Goal: Task Accomplishment & Management: Manage account settings

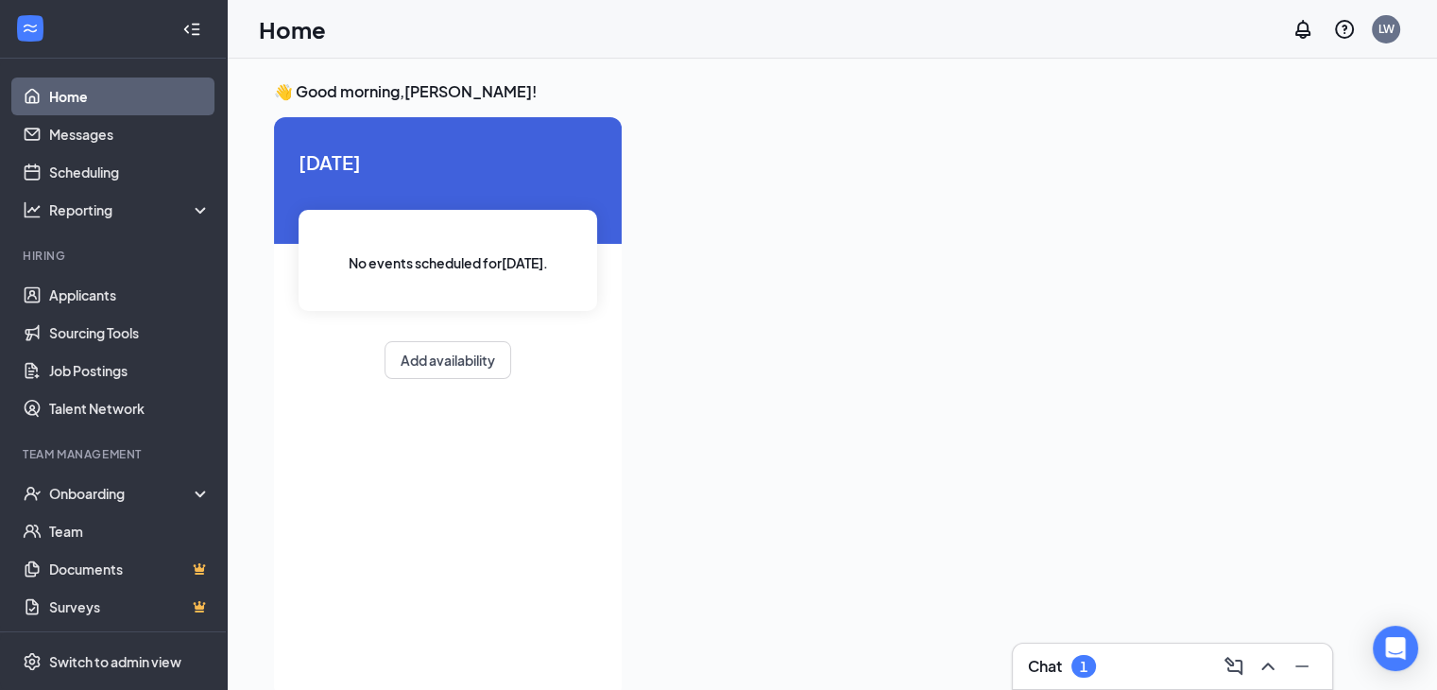
click at [1158, 661] on div "Chat 1" at bounding box center [1172, 666] width 289 height 30
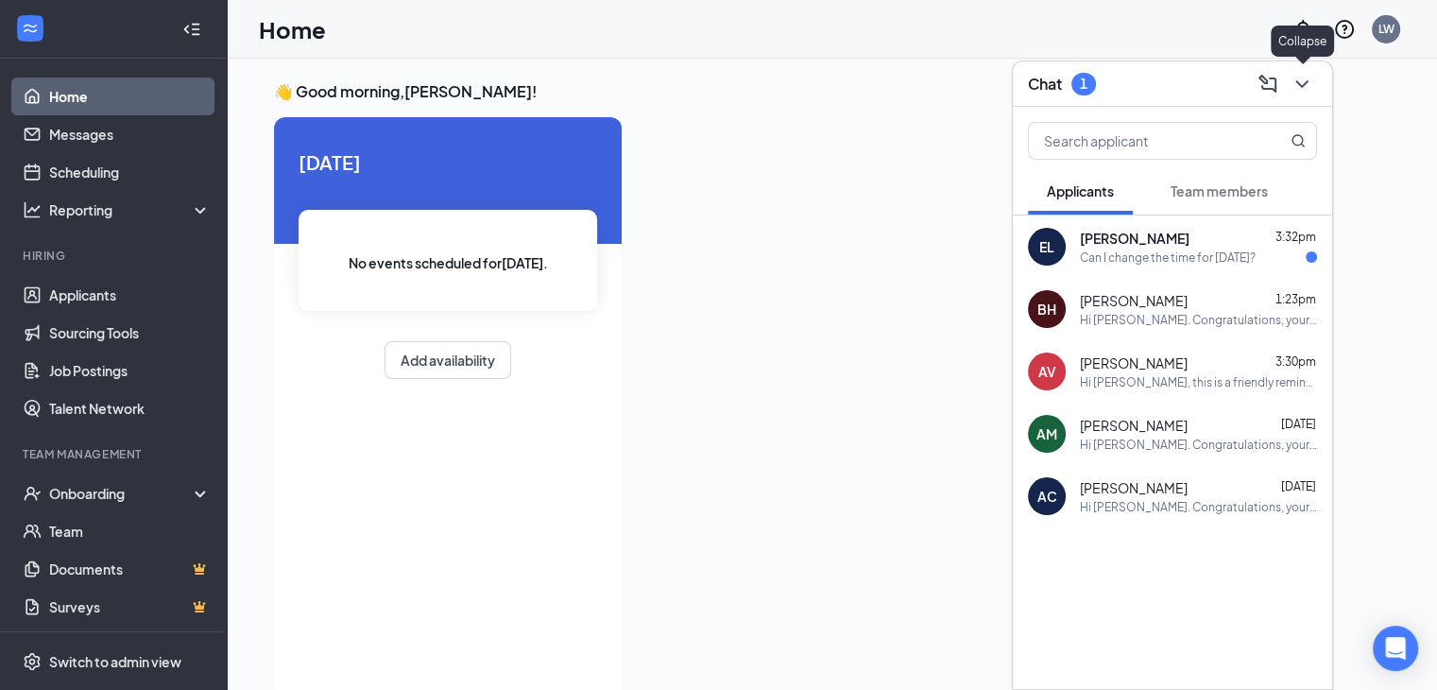
click at [1308, 84] on icon "ChevronDown" at bounding box center [1302, 84] width 23 height 23
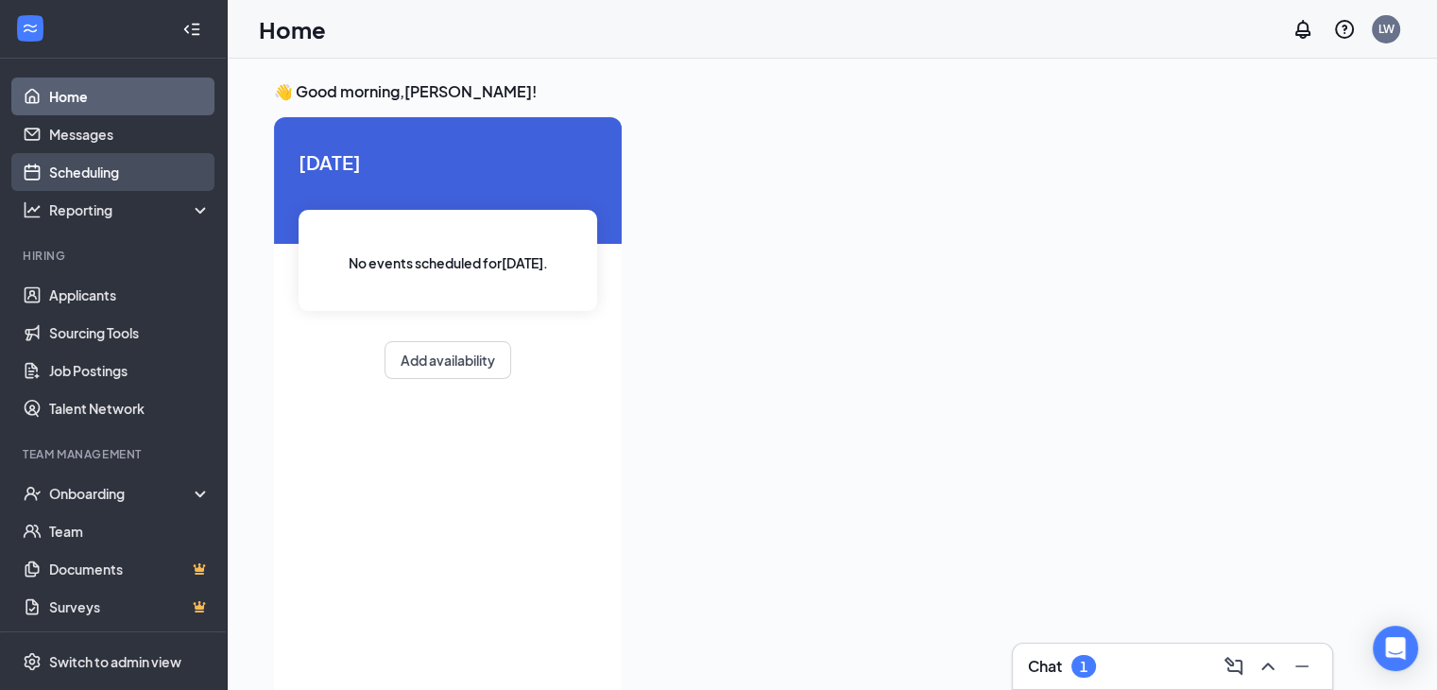
click at [100, 163] on link "Scheduling" at bounding box center [130, 172] width 162 height 38
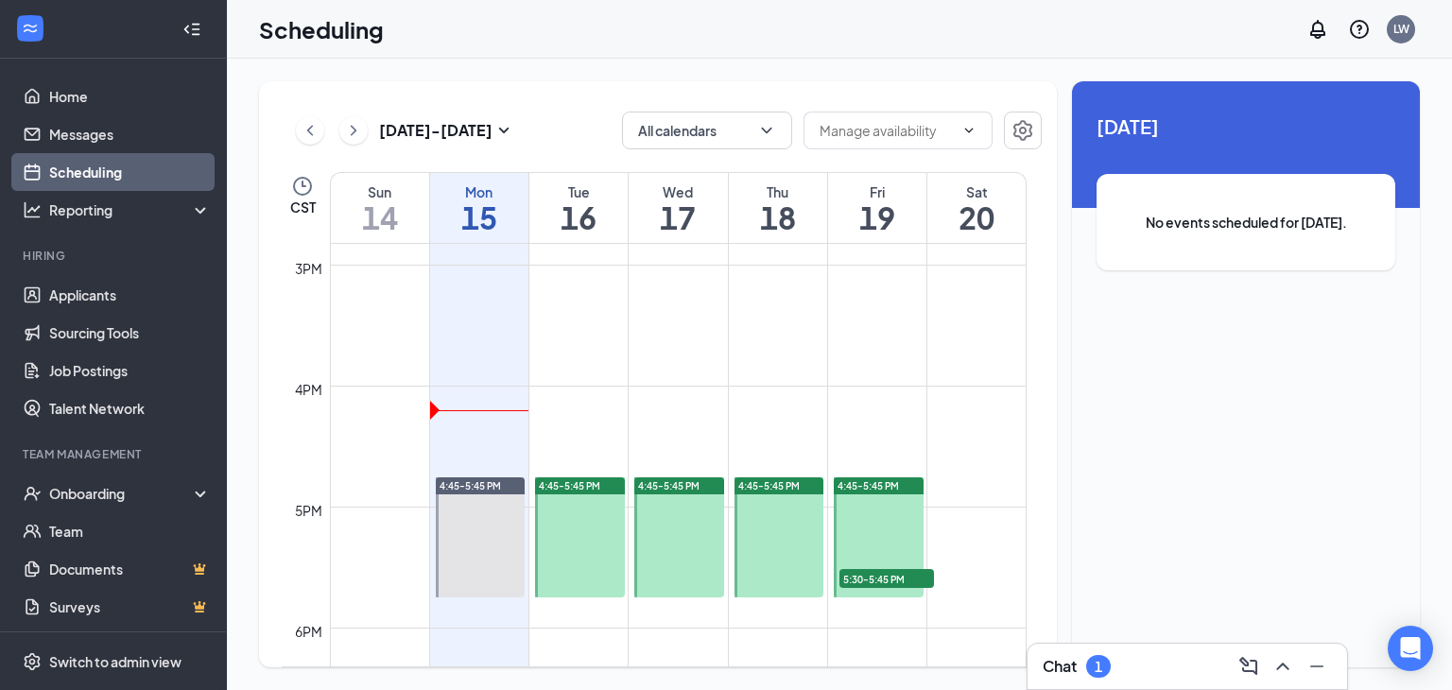
scroll to position [2079, 0]
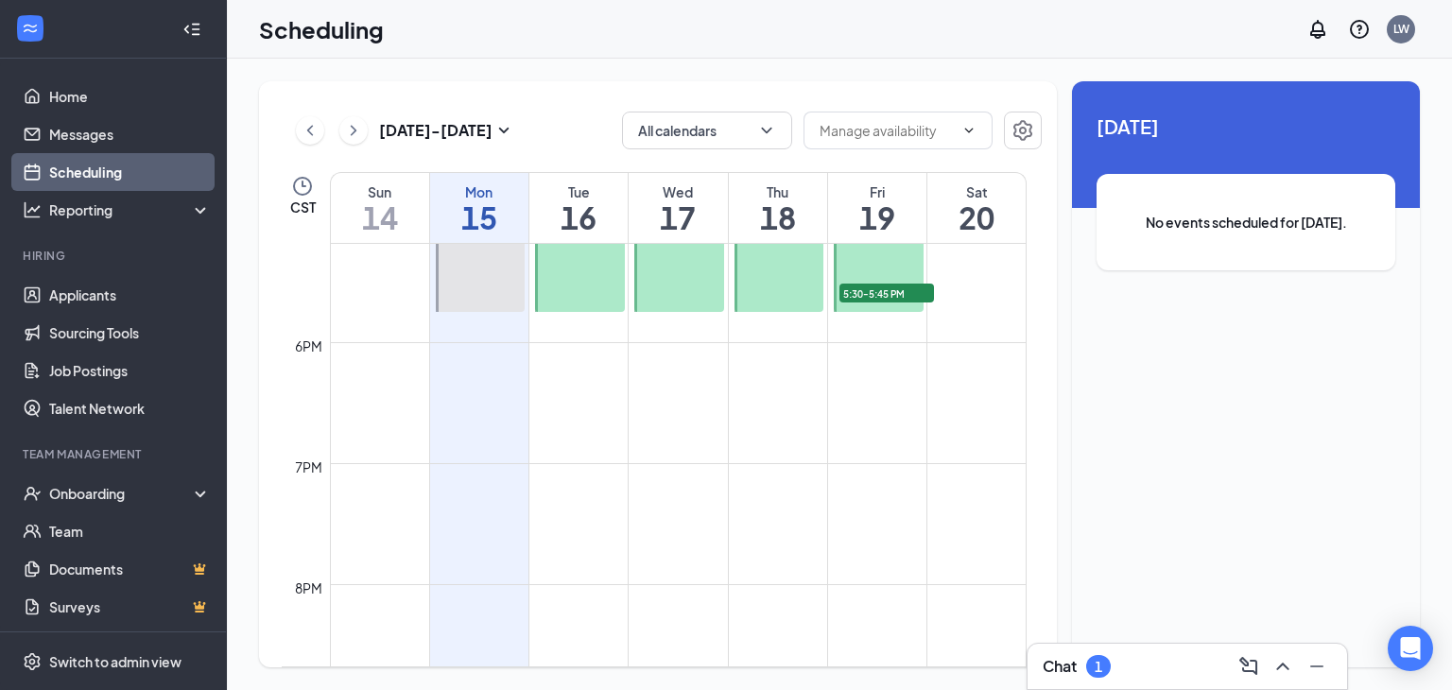
click at [889, 288] on span "5:30-5:45 PM" at bounding box center [886, 293] width 95 height 19
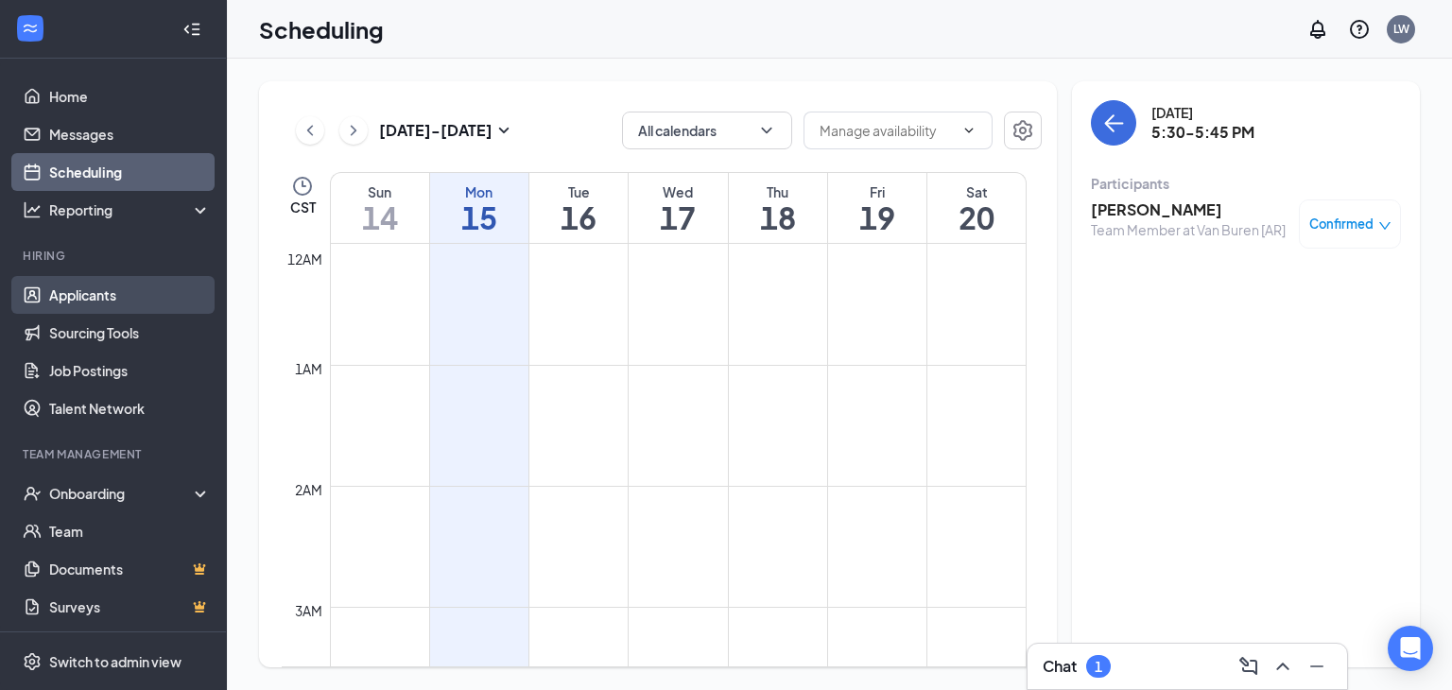
click at [94, 294] on link "Applicants" at bounding box center [130, 295] width 162 height 38
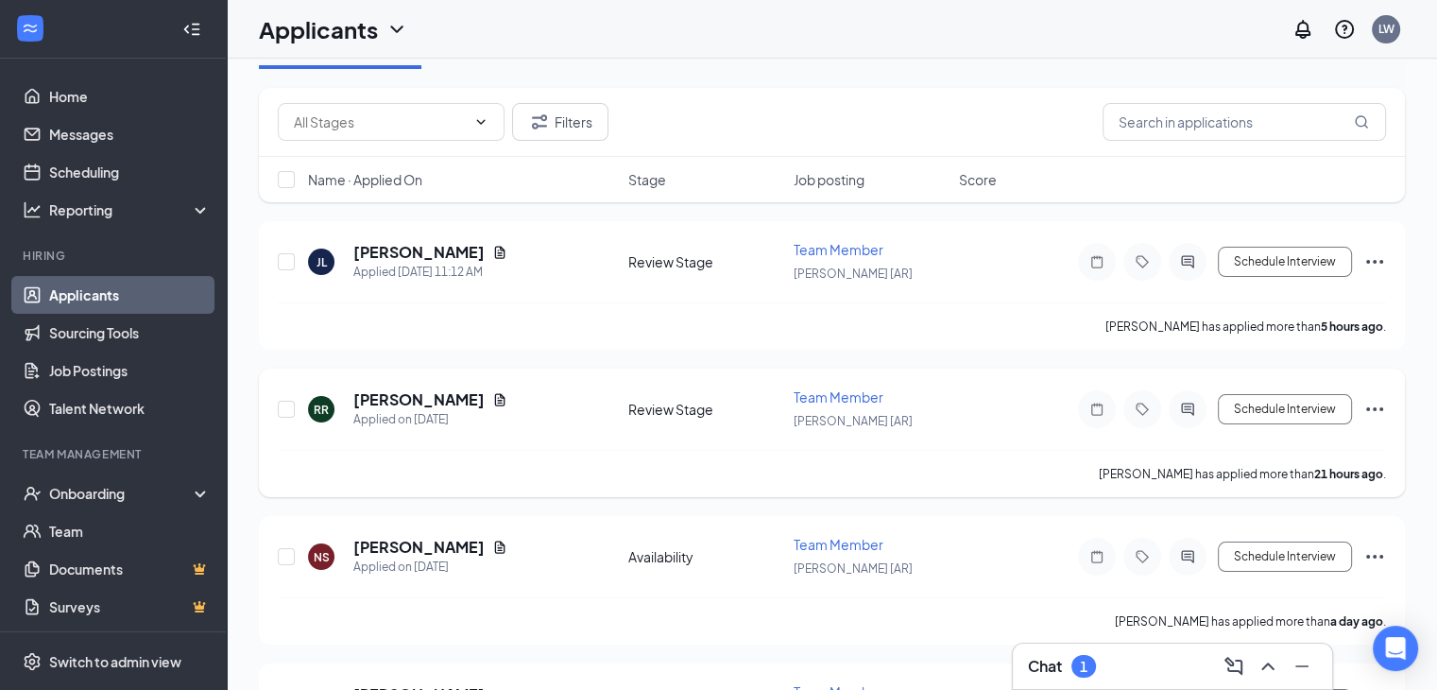
scroll to position [261, 0]
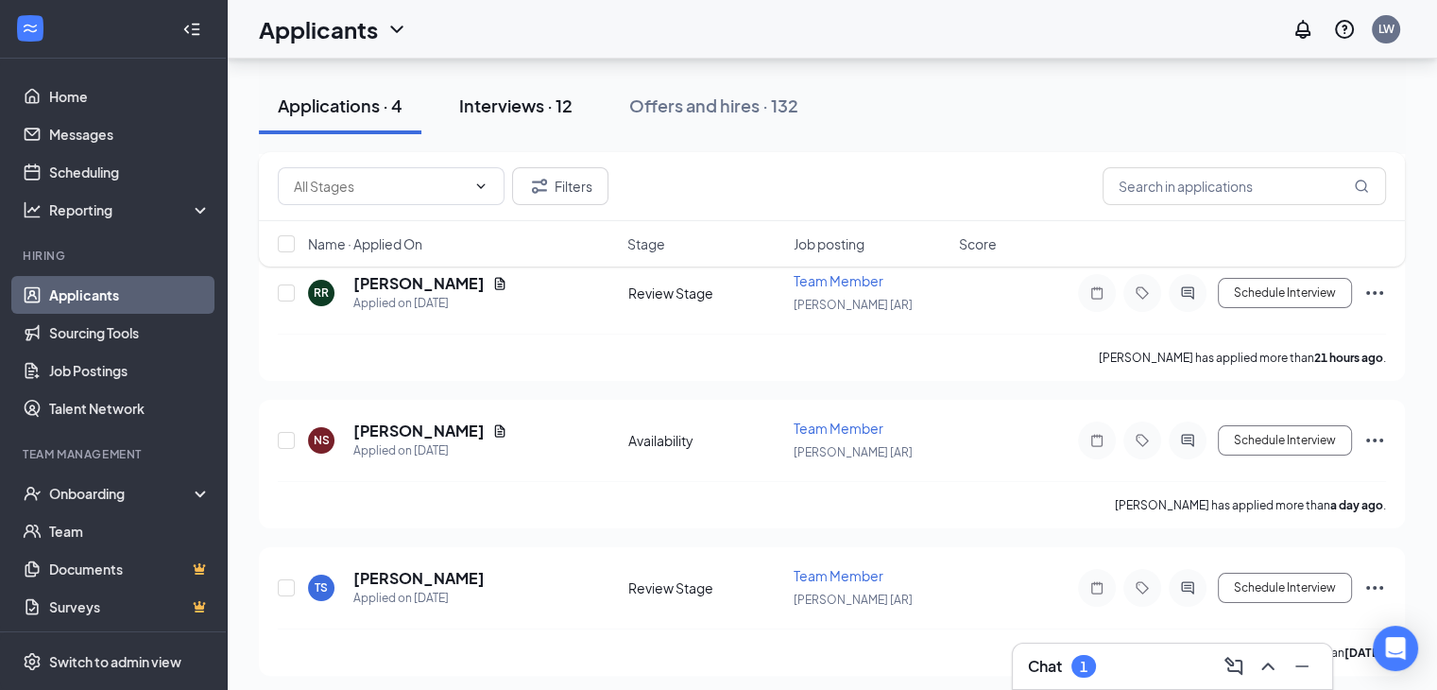
click at [514, 104] on div "Interviews · 12" at bounding box center [515, 106] width 113 height 24
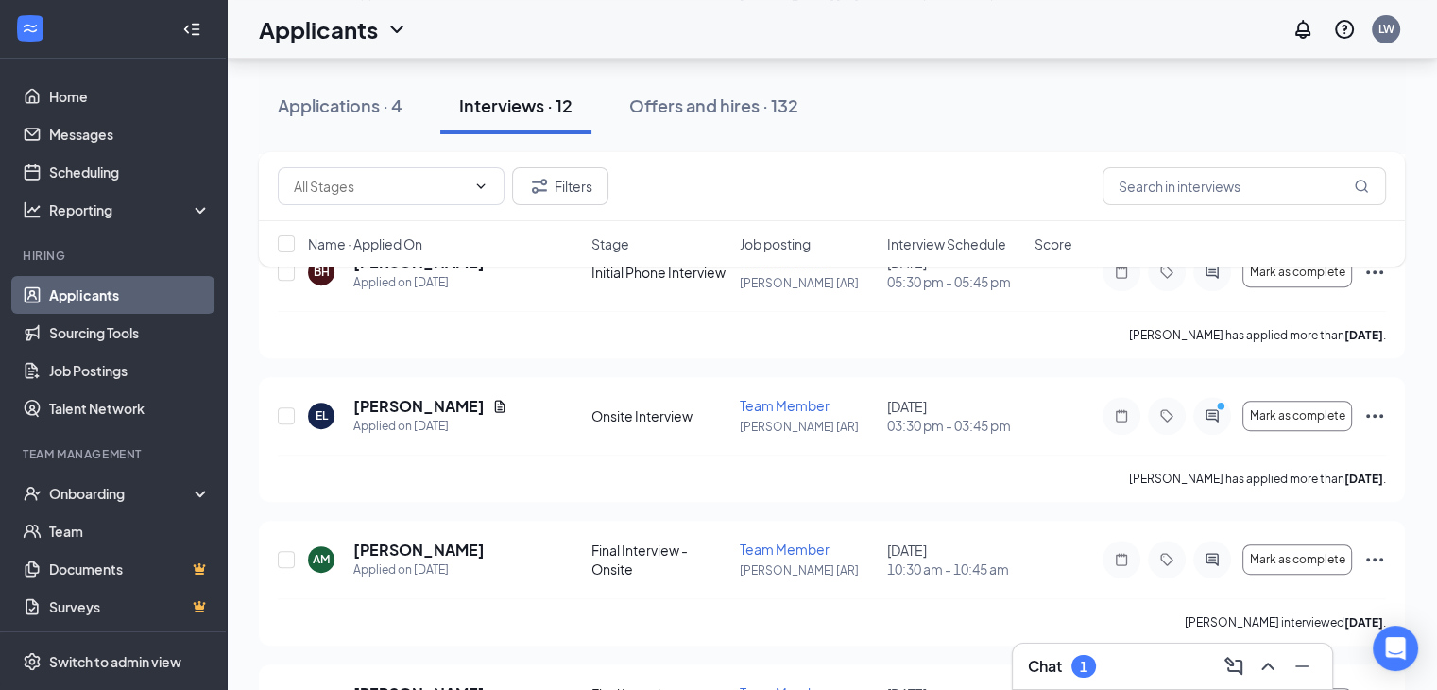
scroll to position [945, 0]
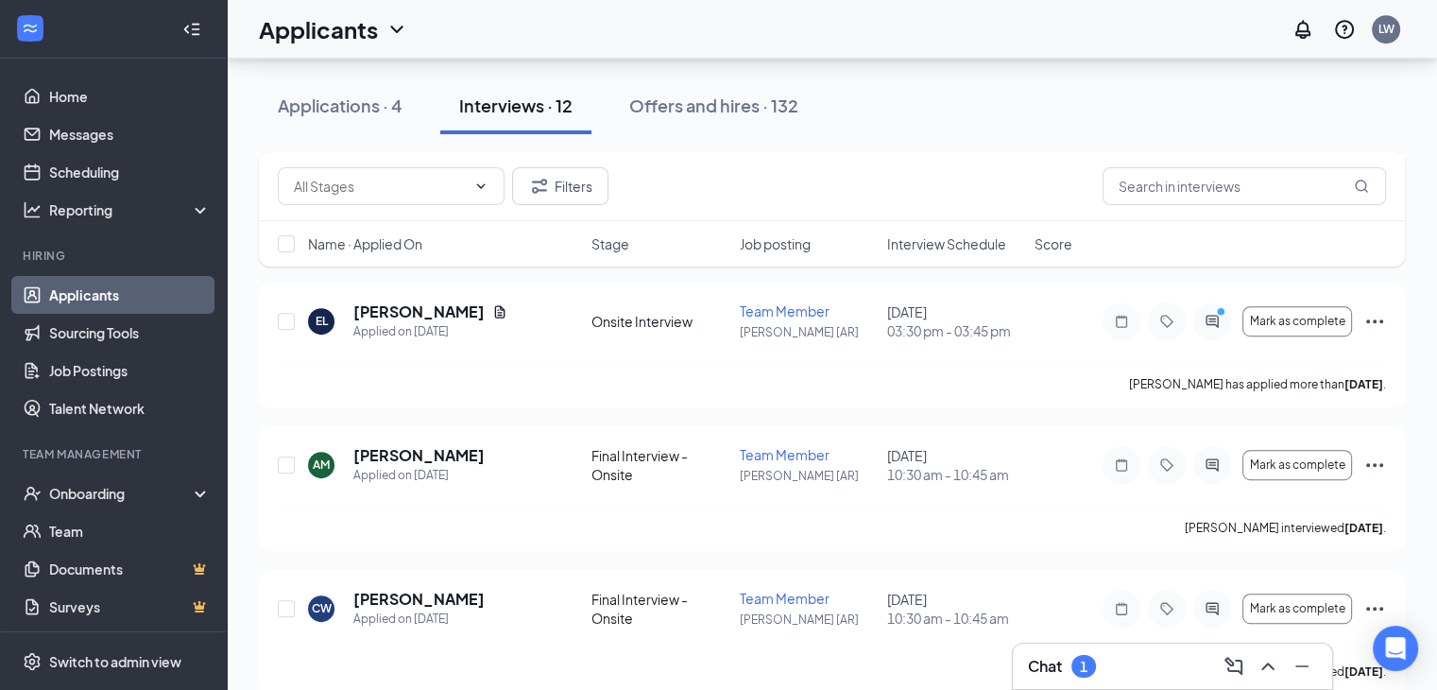
click at [1146, 666] on div "Chat 1" at bounding box center [1172, 666] width 289 height 30
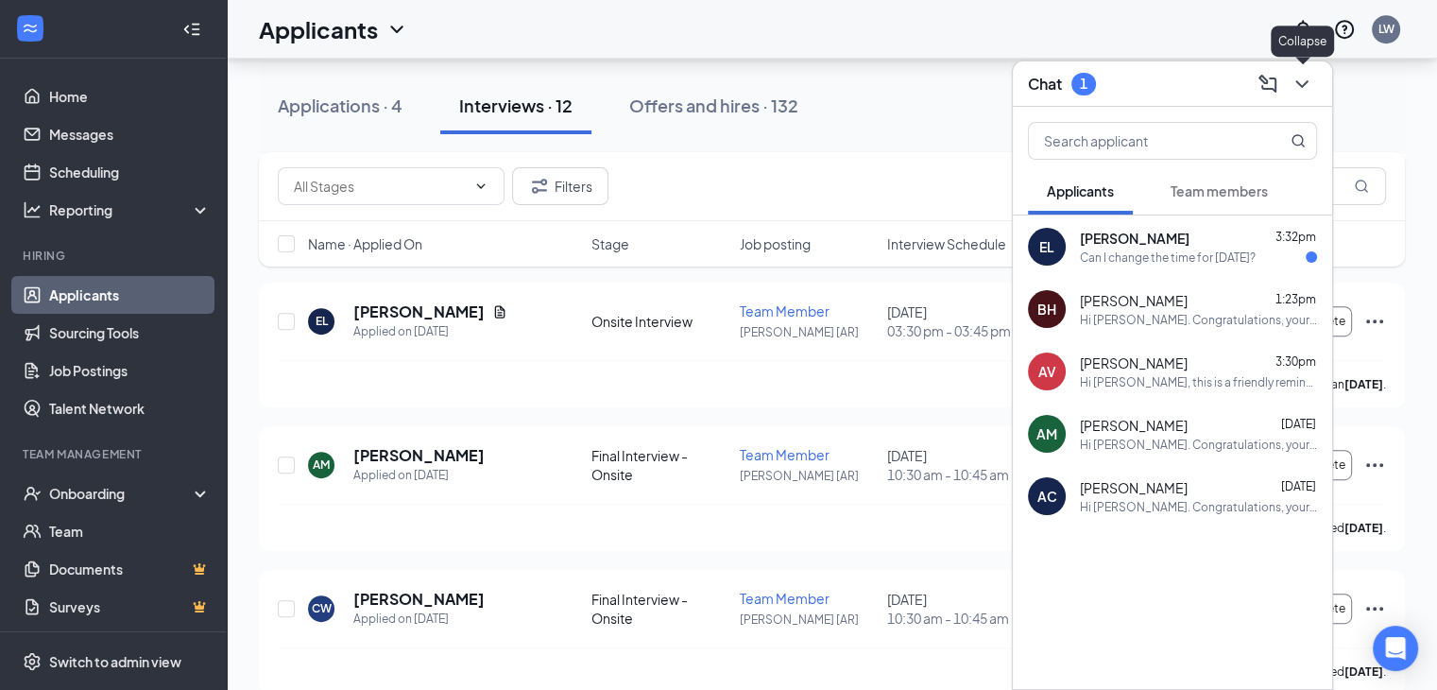
click at [1307, 84] on icon "ChevronDown" at bounding box center [1302, 84] width 23 height 23
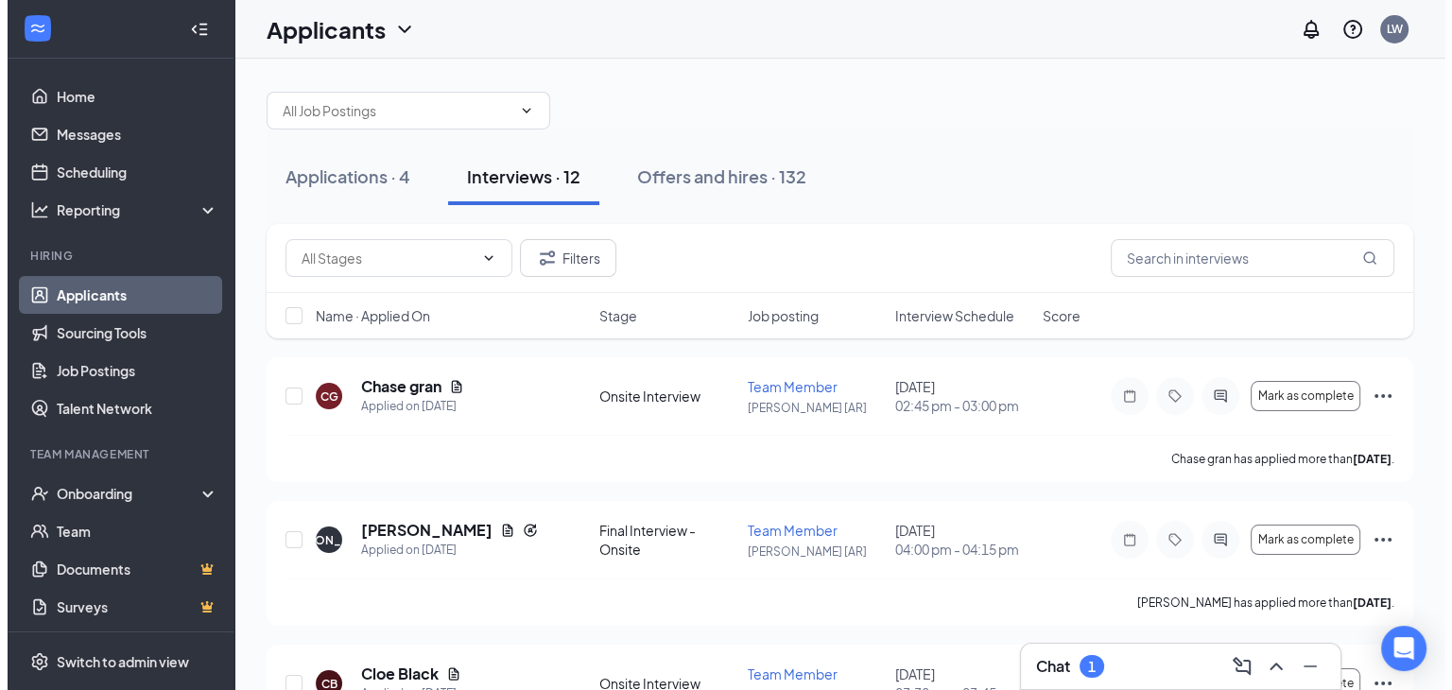
scroll to position [0, 0]
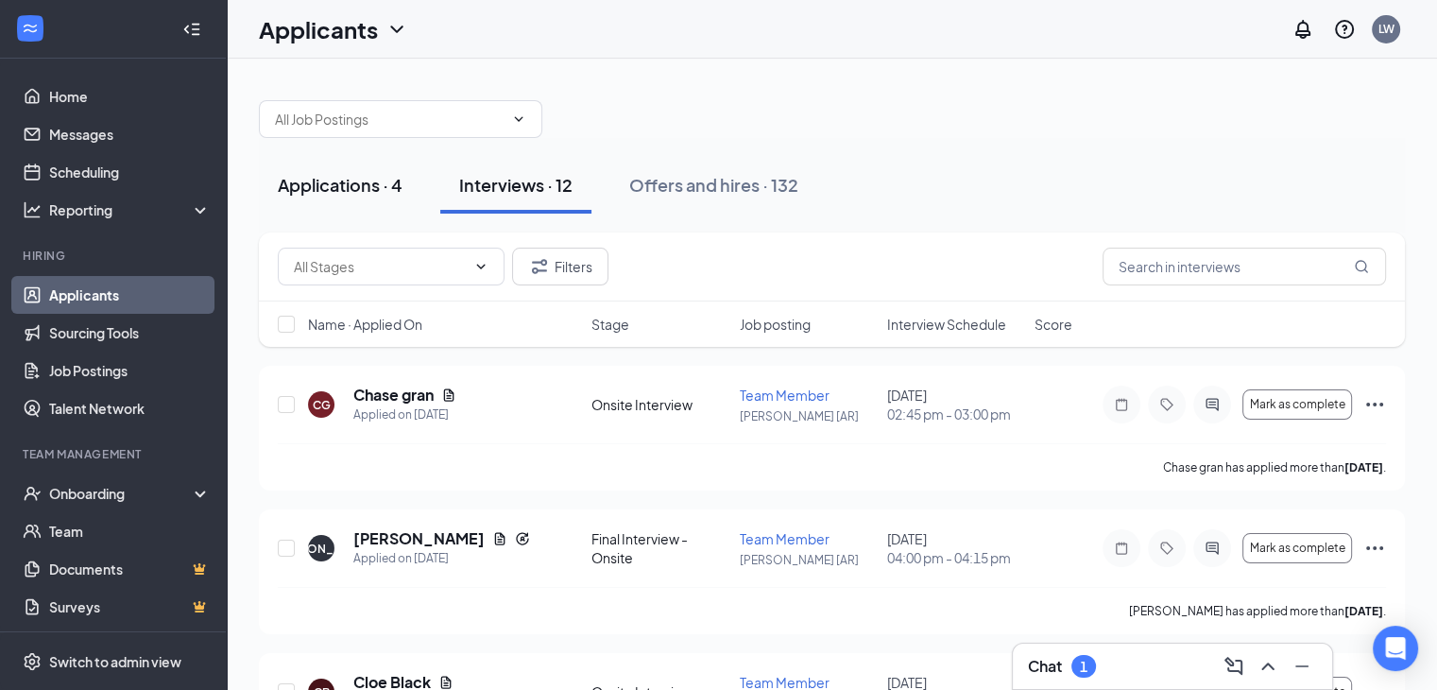
click at [363, 178] on div "Applications · 4" at bounding box center [340, 185] width 125 height 24
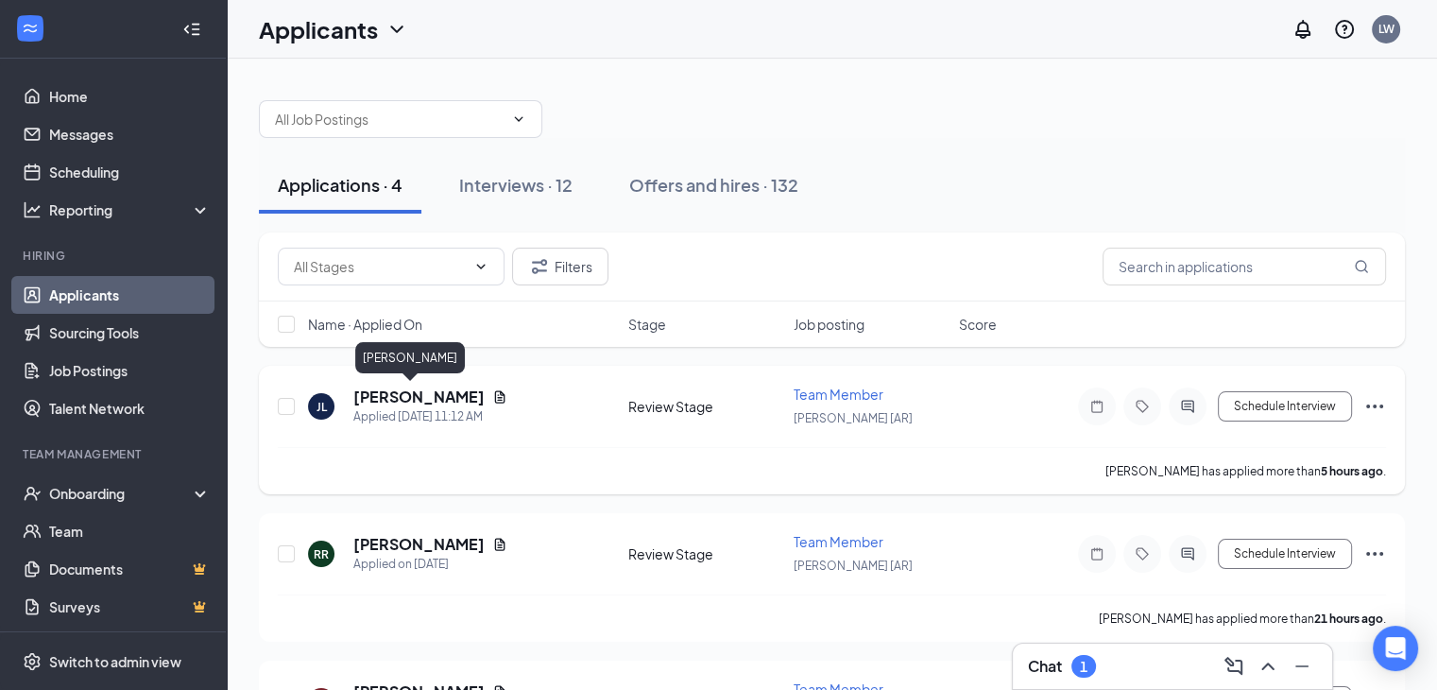
click at [379, 392] on h5 "[PERSON_NAME]" at bounding box center [418, 397] width 131 height 21
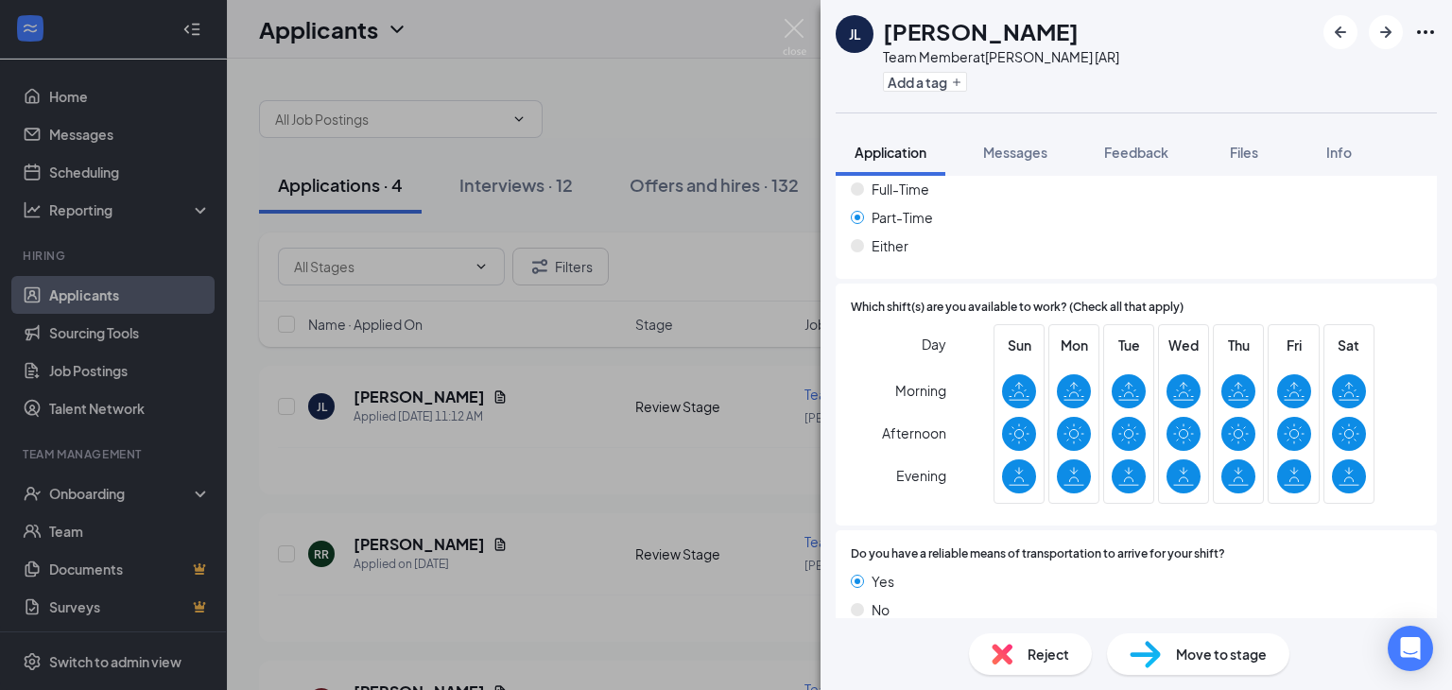
scroll to position [1420, 0]
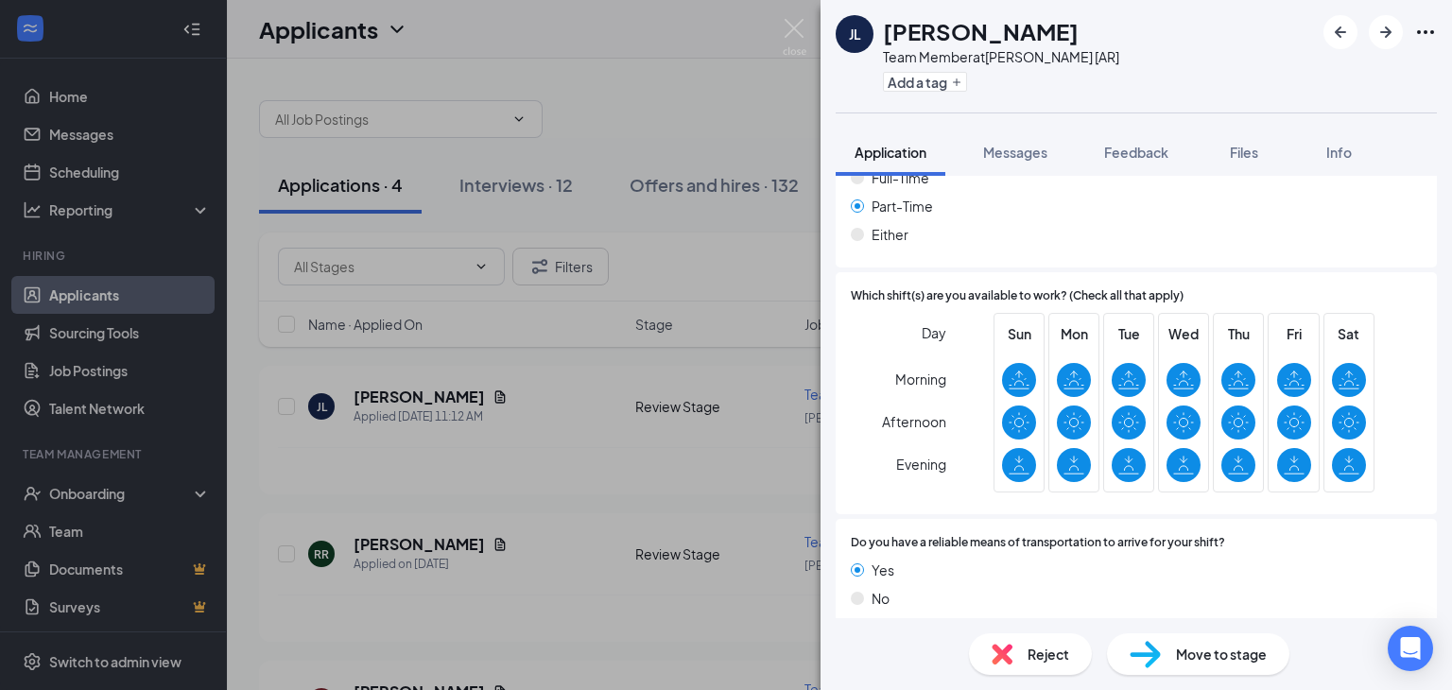
click at [1202, 658] on span "Move to stage" at bounding box center [1221, 654] width 91 height 21
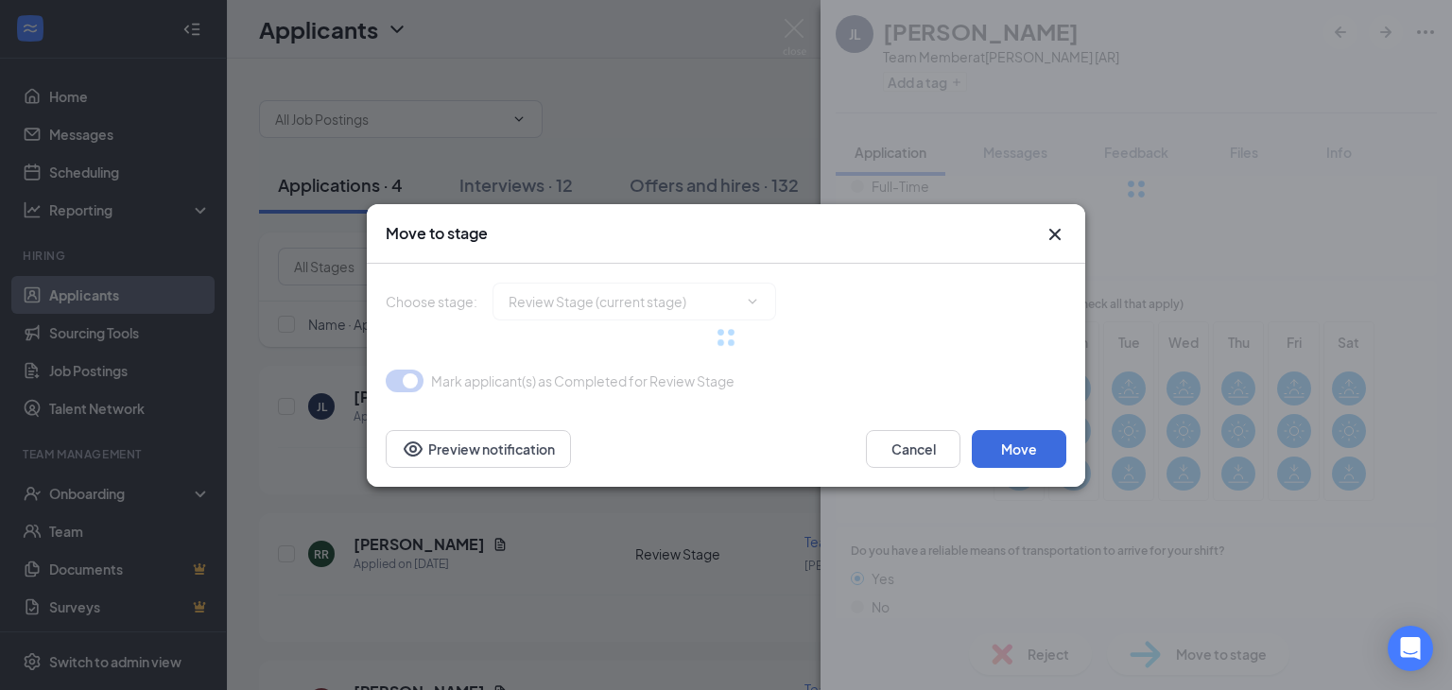
type input "Initial Phone Interview (next stage)"
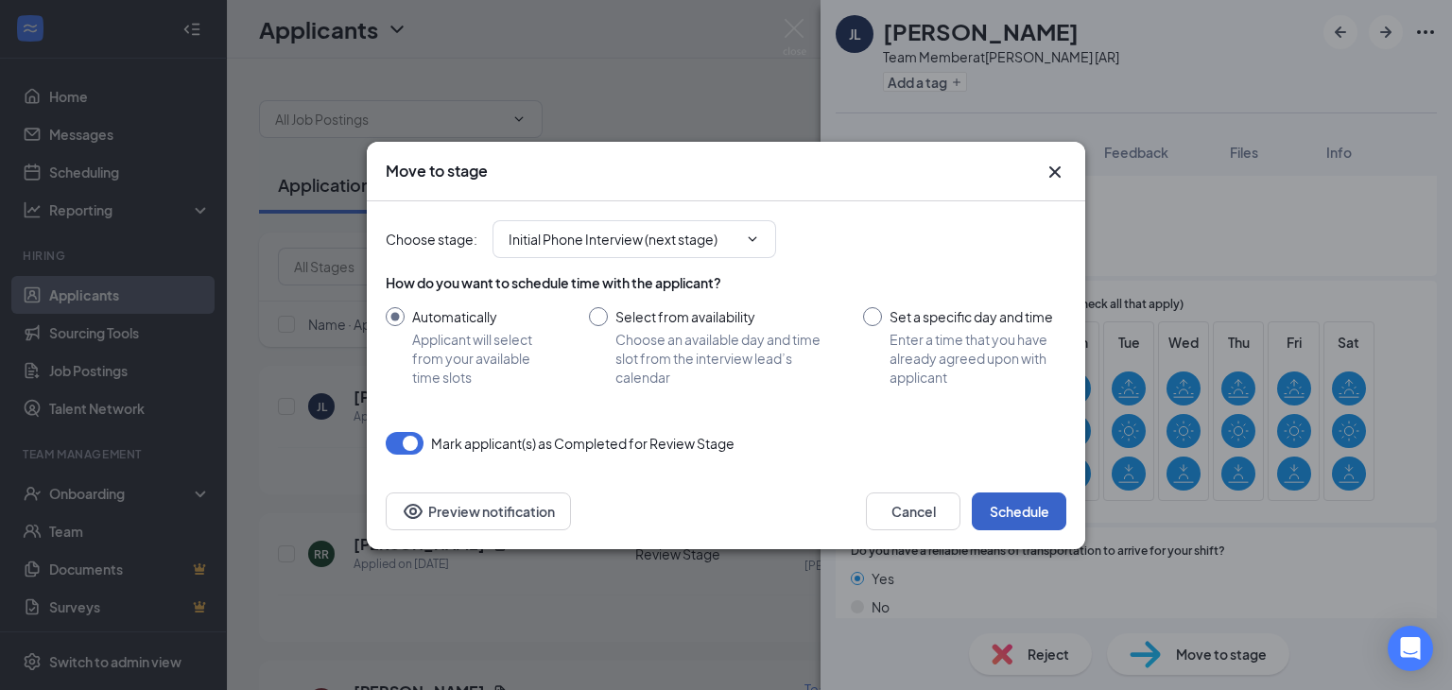
click at [1028, 508] on button "Schedule" at bounding box center [1019, 511] width 95 height 38
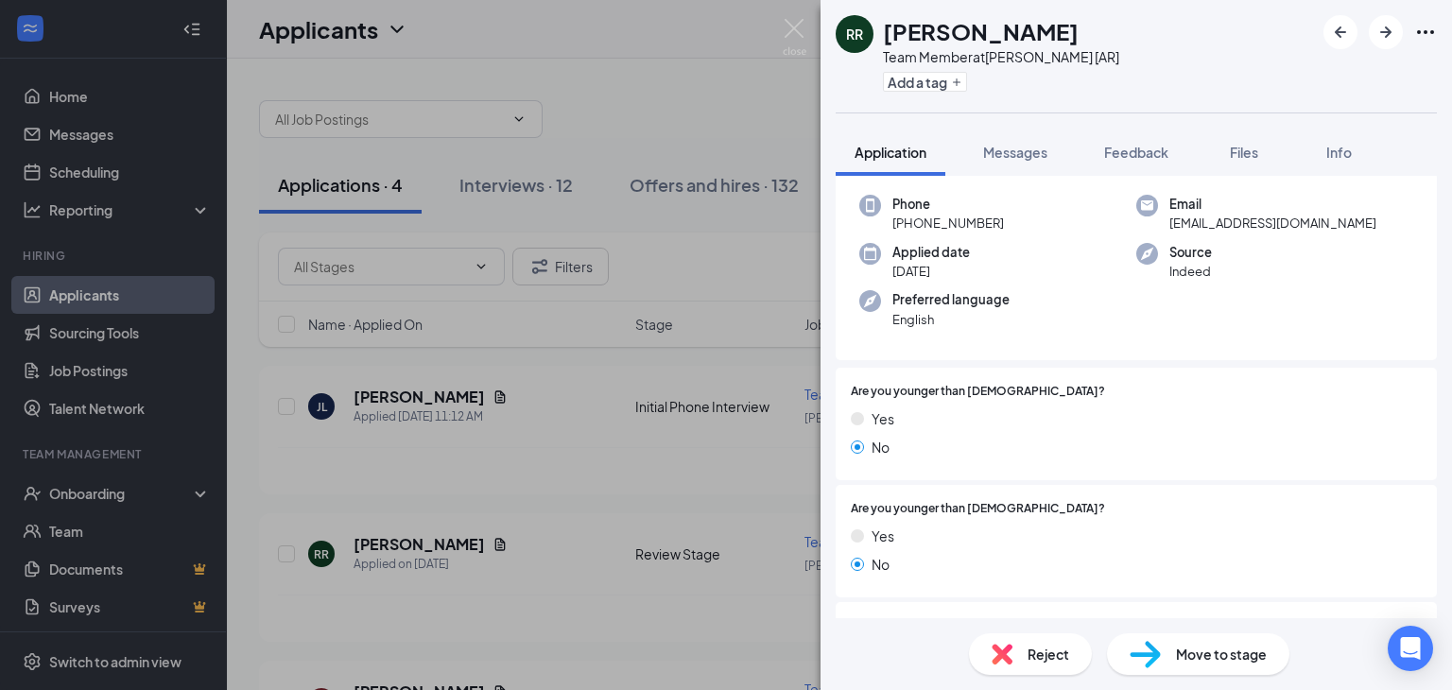
scroll to position [284, 0]
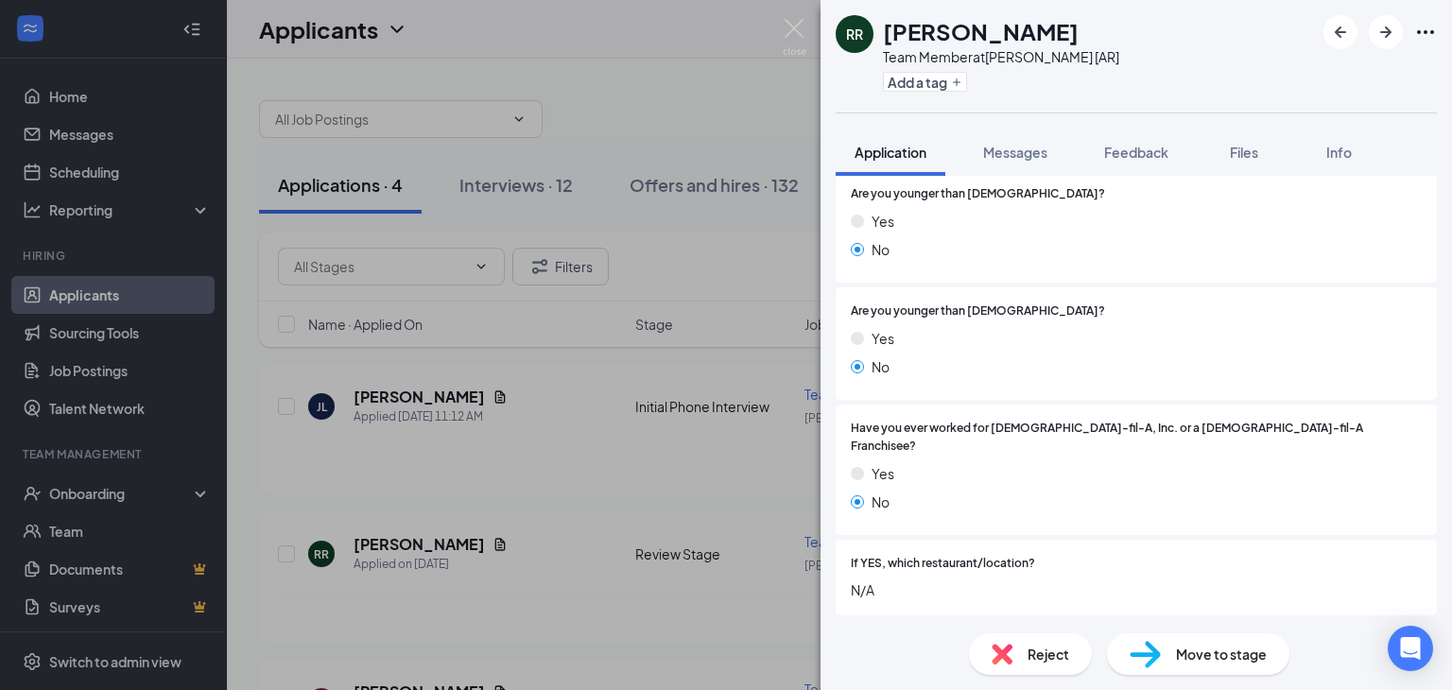
click at [599, 40] on div "RR [PERSON_NAME] Team Member at [PERSON_NAME] [AR] Add a tag Application Messag…" at bounding box center [726, 345] width 1452 height 690
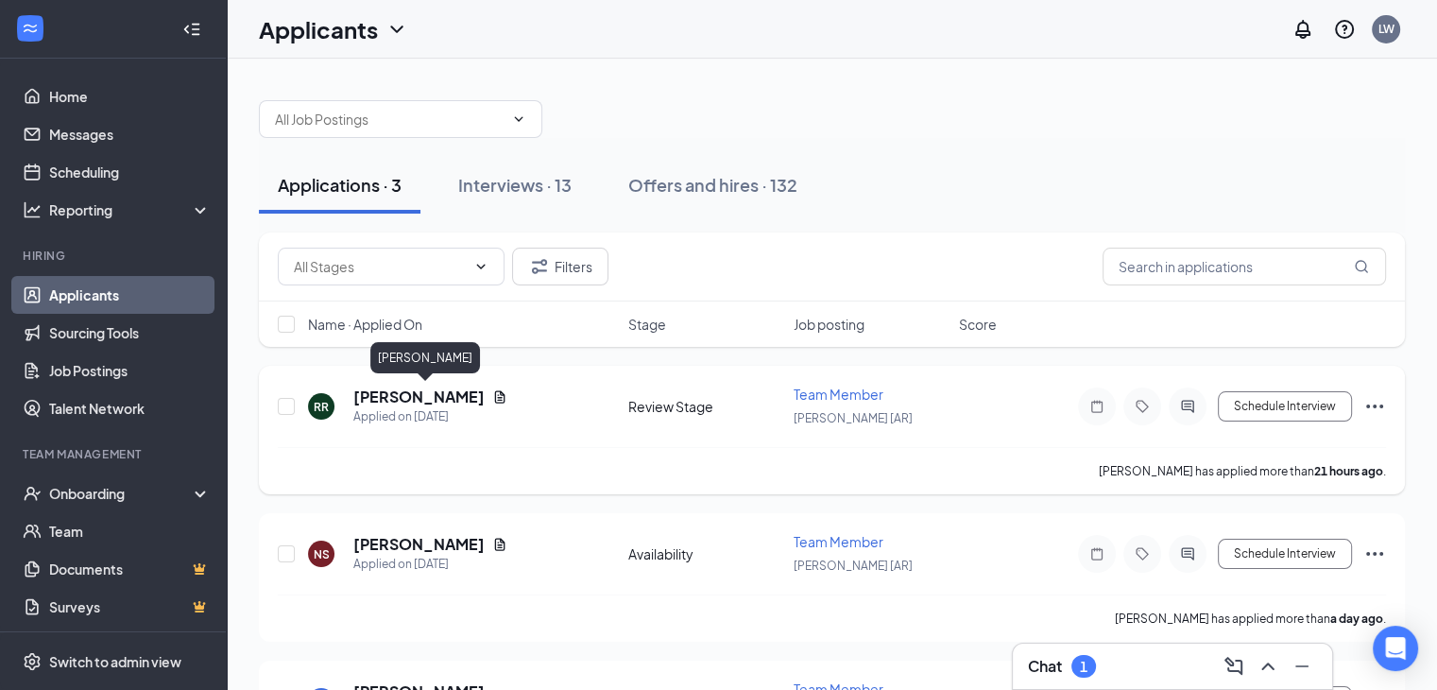
click at [421, 395] on h5 "[PERSON_NAME]" at bounding box center [418, 397] width 131 height 21
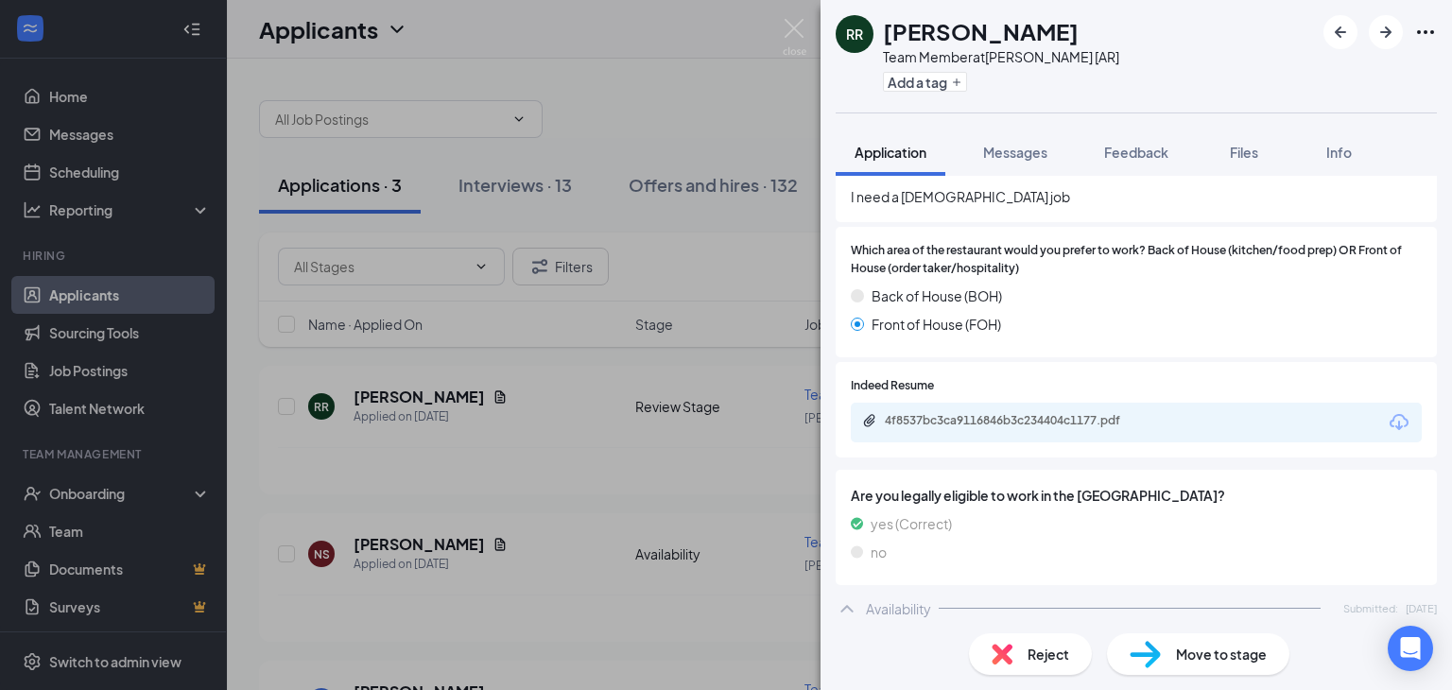
scroll to position [851, 0]
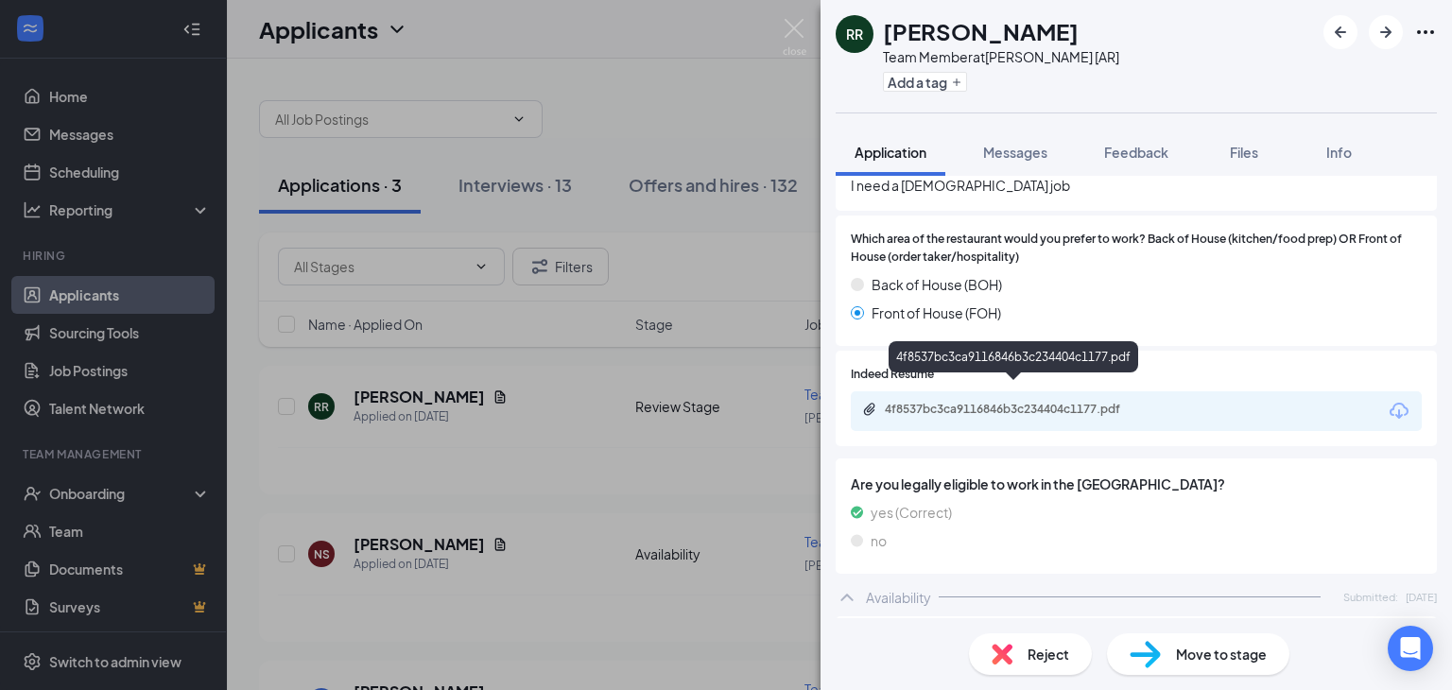
click at [1074, 402] on div "4f8537bc3ca9116846b3c234404c1177.pdf" at bounding box center [1017, 409] width 265 height 15
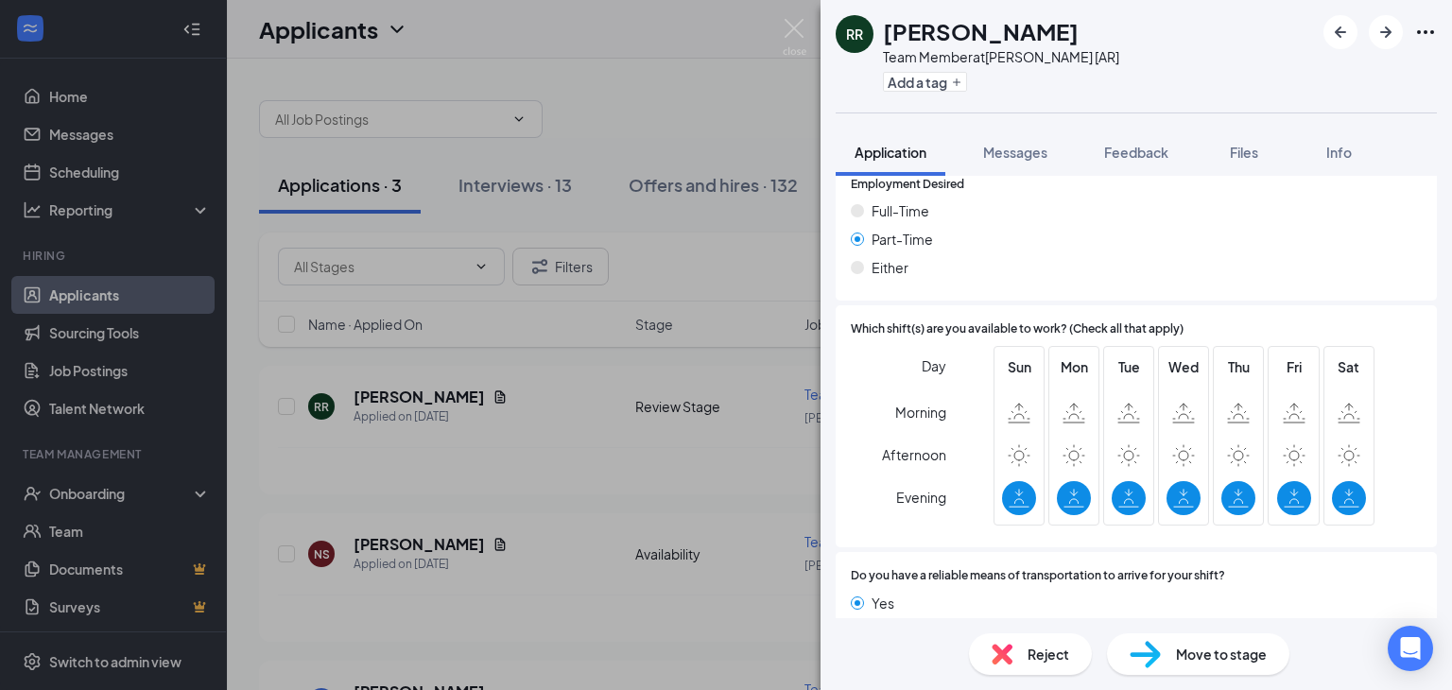
scroll to position [1420, 0]
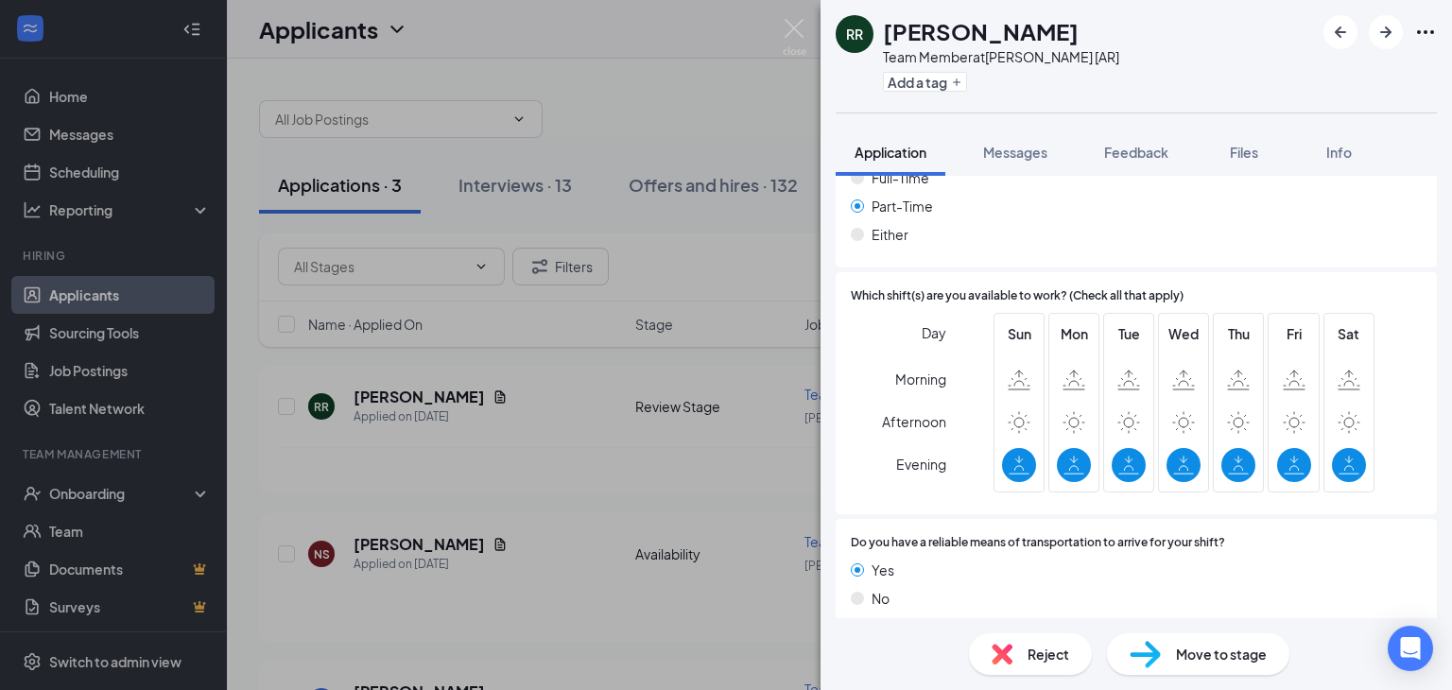
click at [1195, 655] on span "Move to stage" at bounding box center [1221, 654] width 91 height 21
type input "Initial Phone Interview (next stage)"
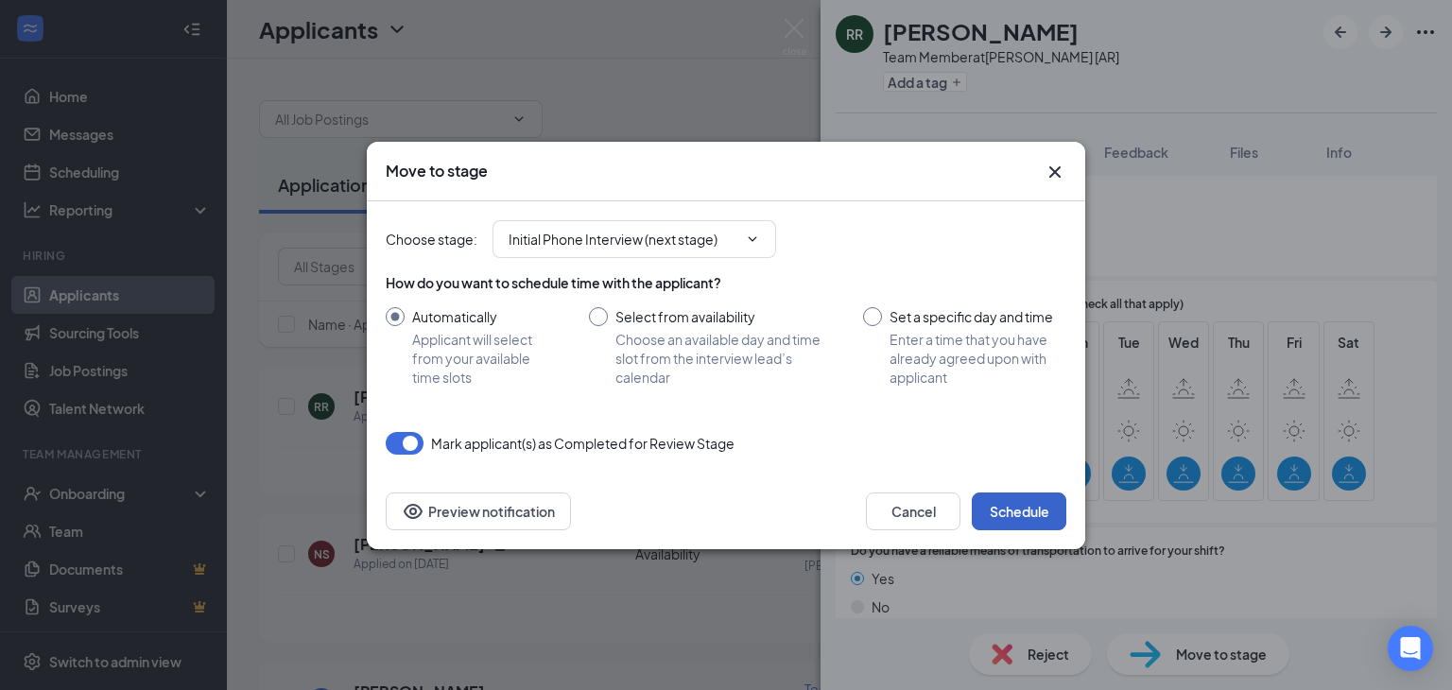
click at [1028, 506] on button "Schedule" at bounding box center [1019, 511] width 95 height 38
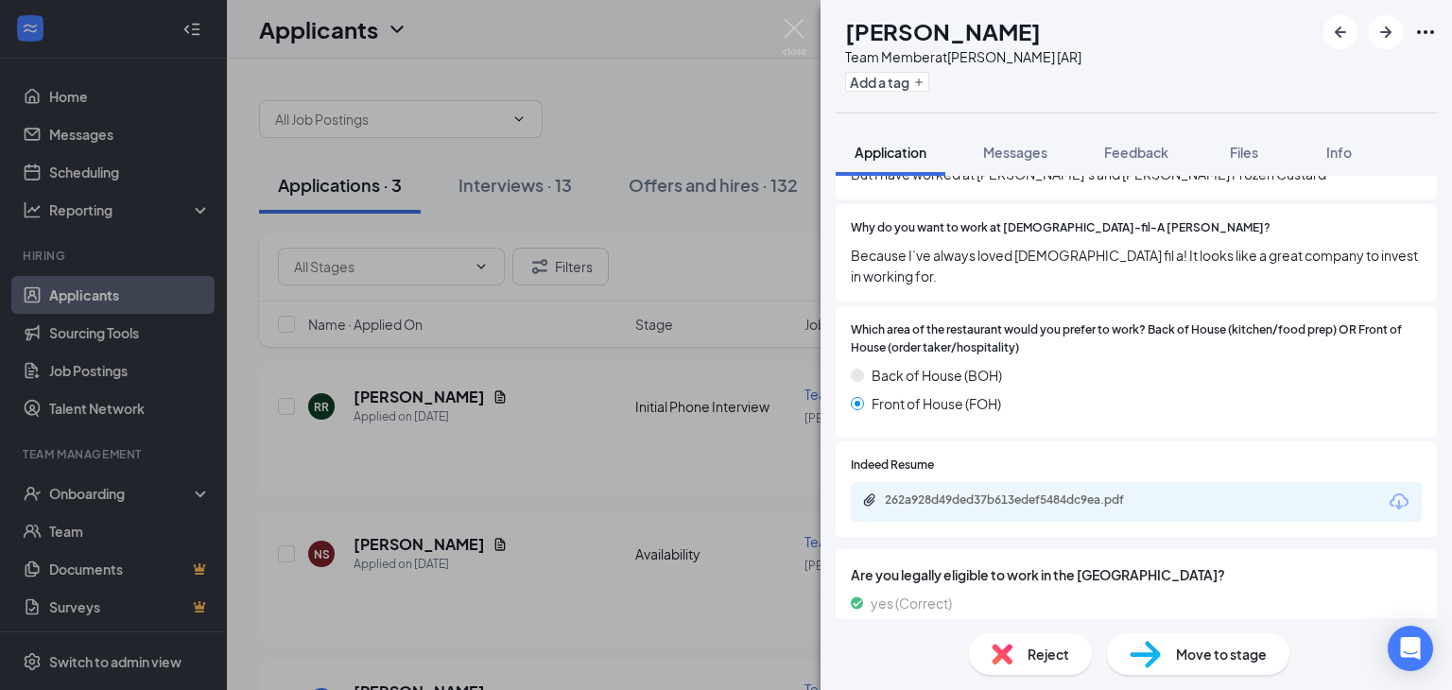
scroll to position [892, 0]
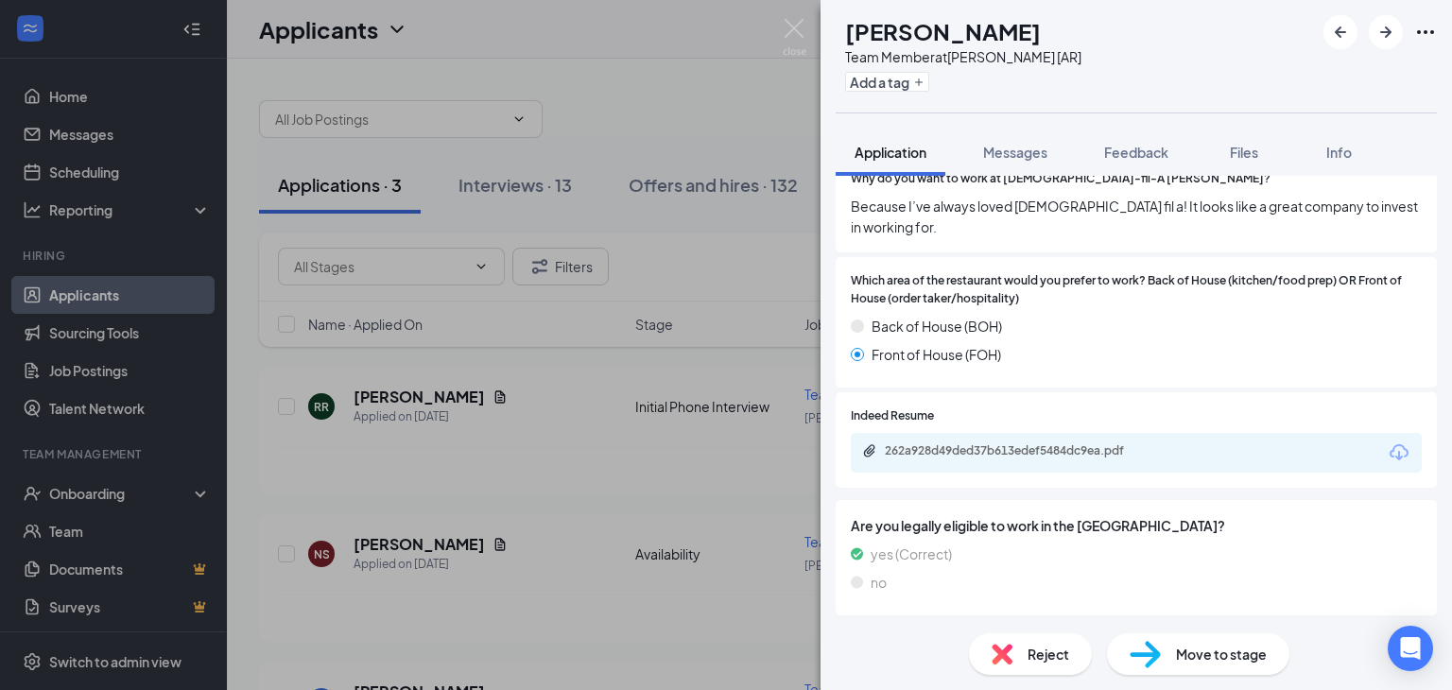
click at [1200, 647] on span "Move to stage" at bounding box center [1221, 654] width 91 height 21
type input "Review Stage (next stage)"
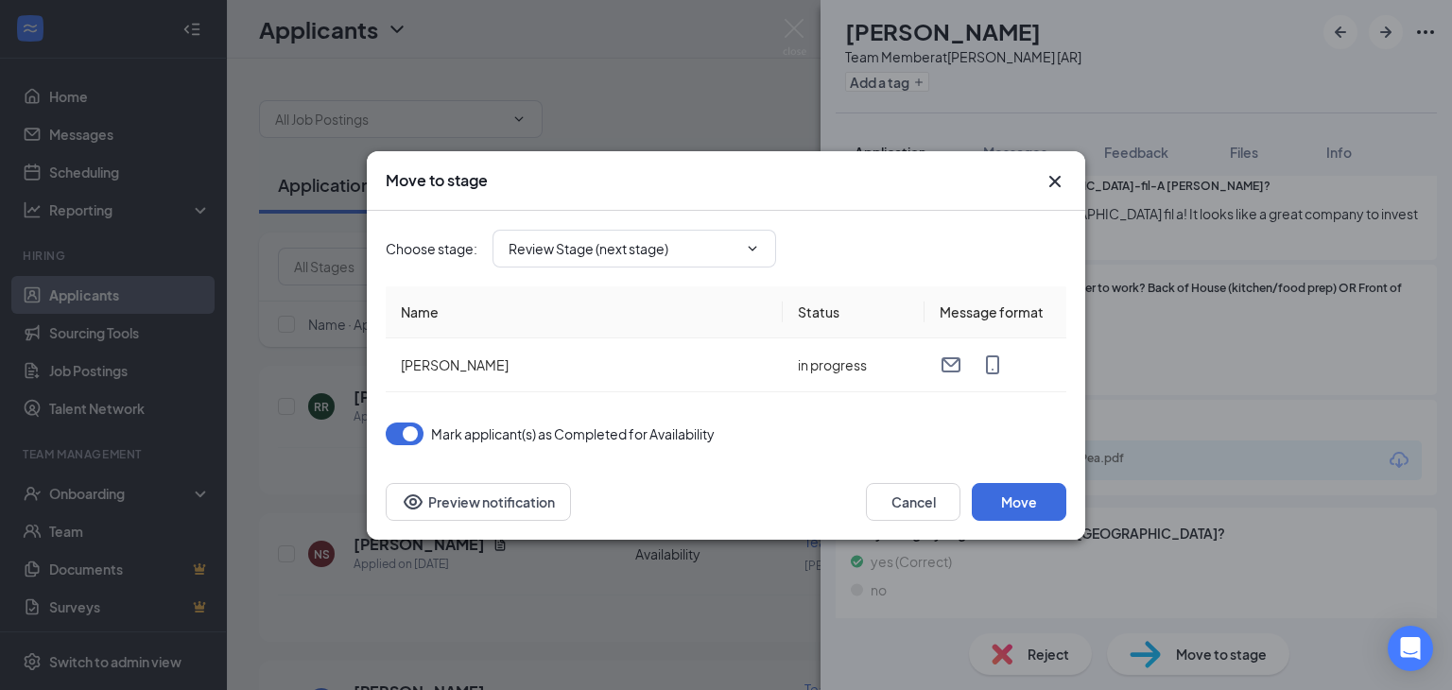
click at [1056, 176] on icon "Cross" at bounding box center [1054, 181] width 23 height 23
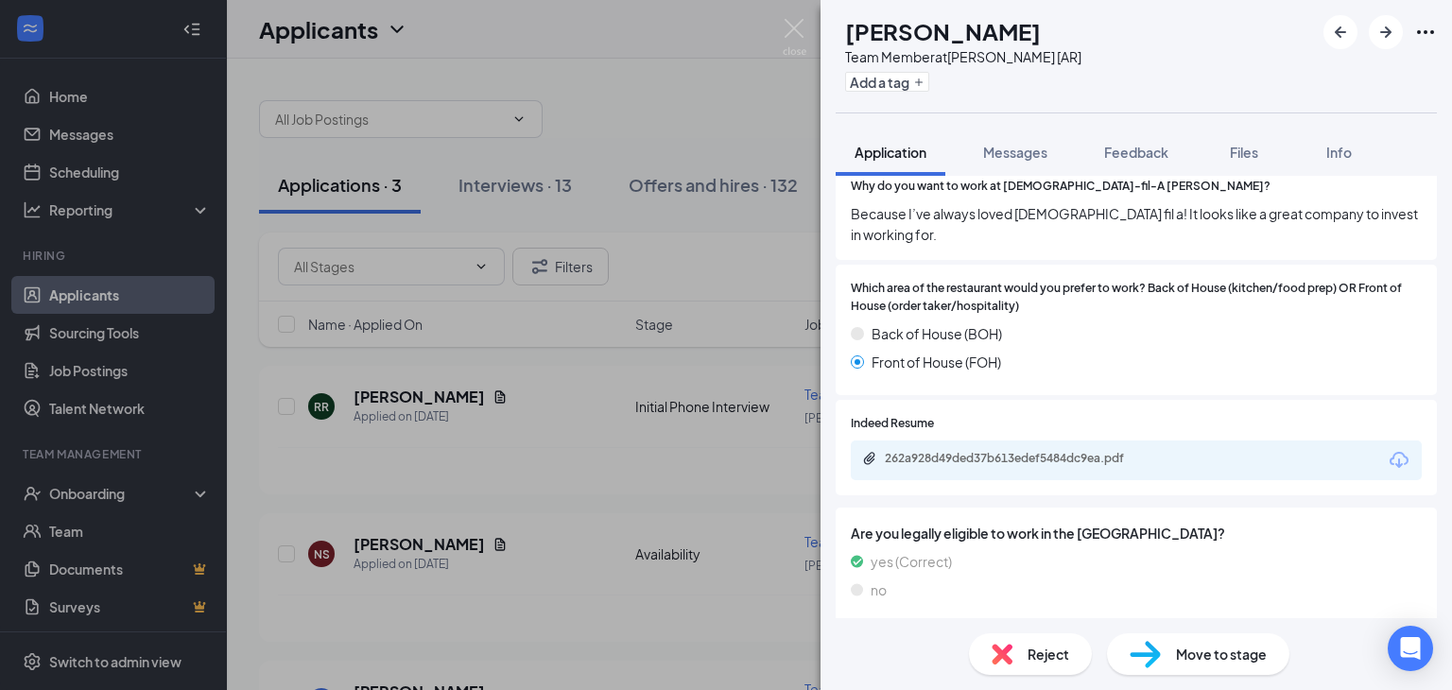
click at [593, 66] on div "NS [PERSON_NAME] Team Member at [PERSON_NAME] [AR] Add a tag Application Messag…" at bounding box center [726, 345] width 1452 height 690
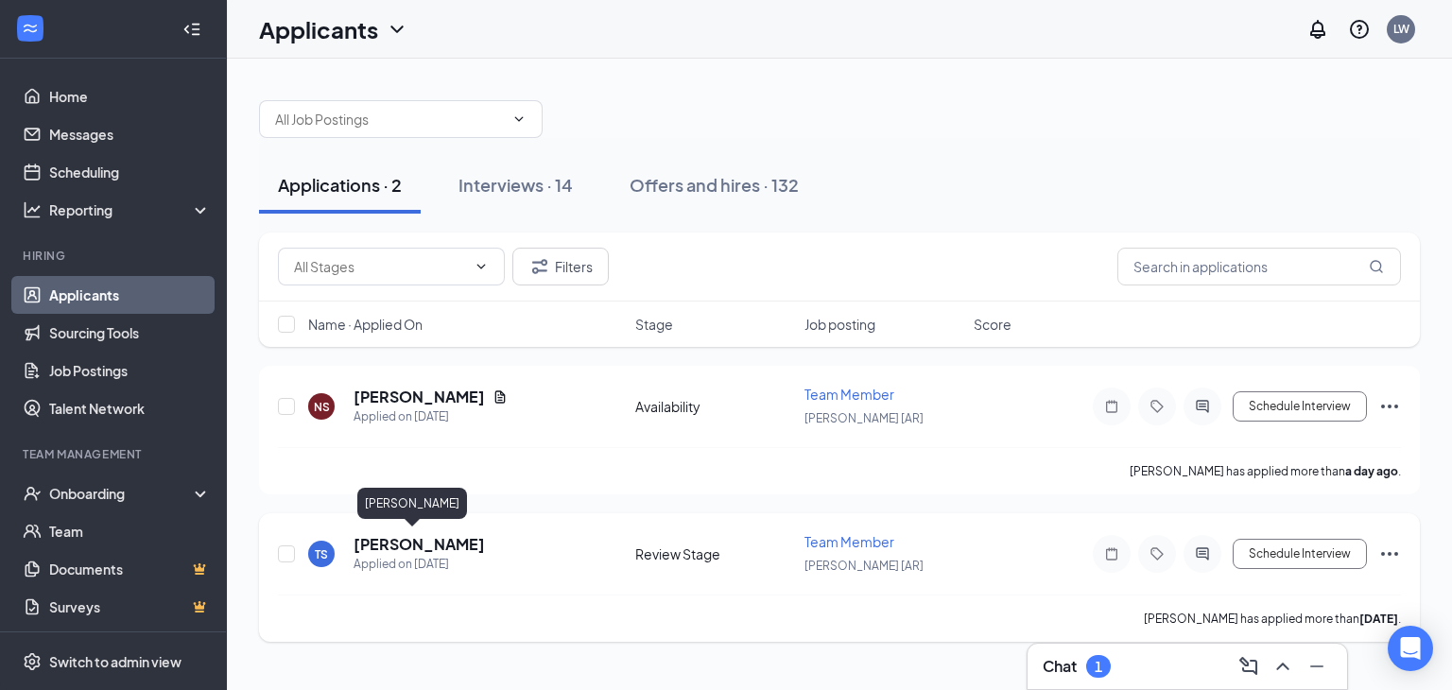
click at [410, 537] on h5 "[PERSON_NAME]" at bounding box center [418, 544] width 131 height 21
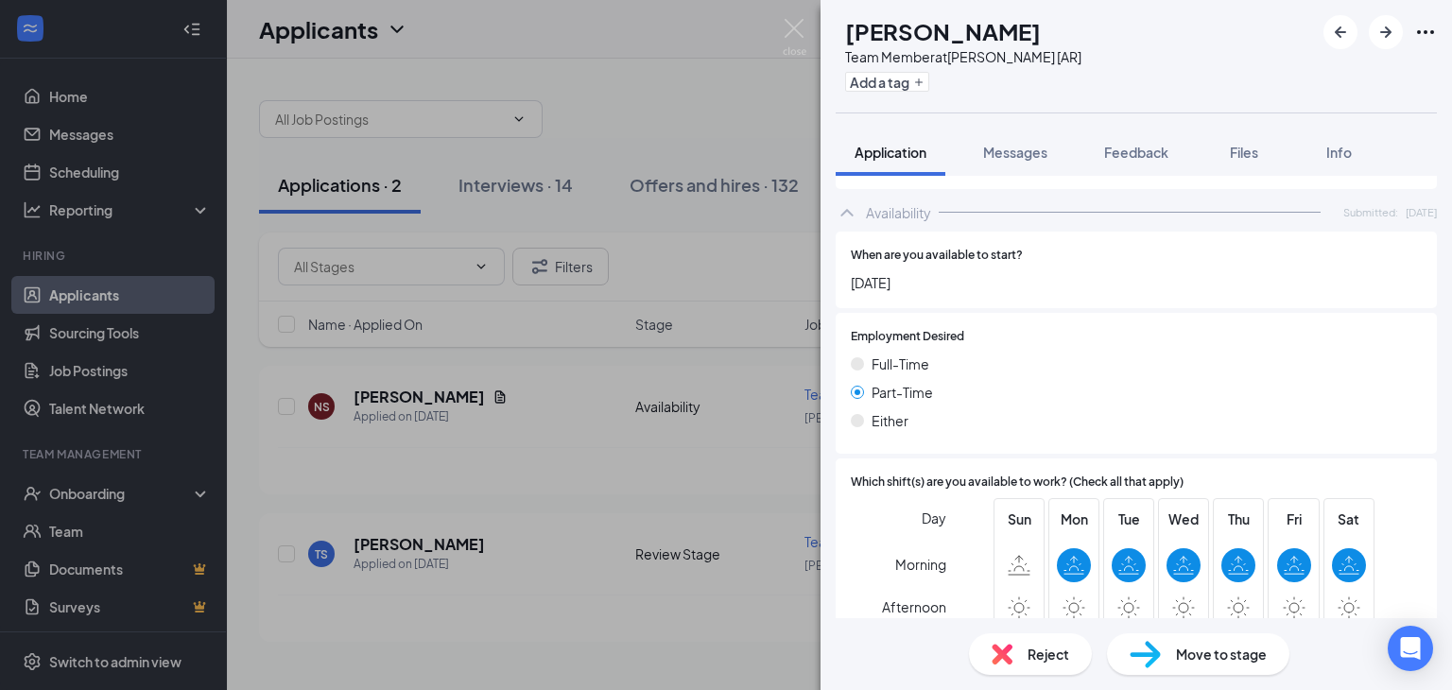
scroll to position [1338, 0]
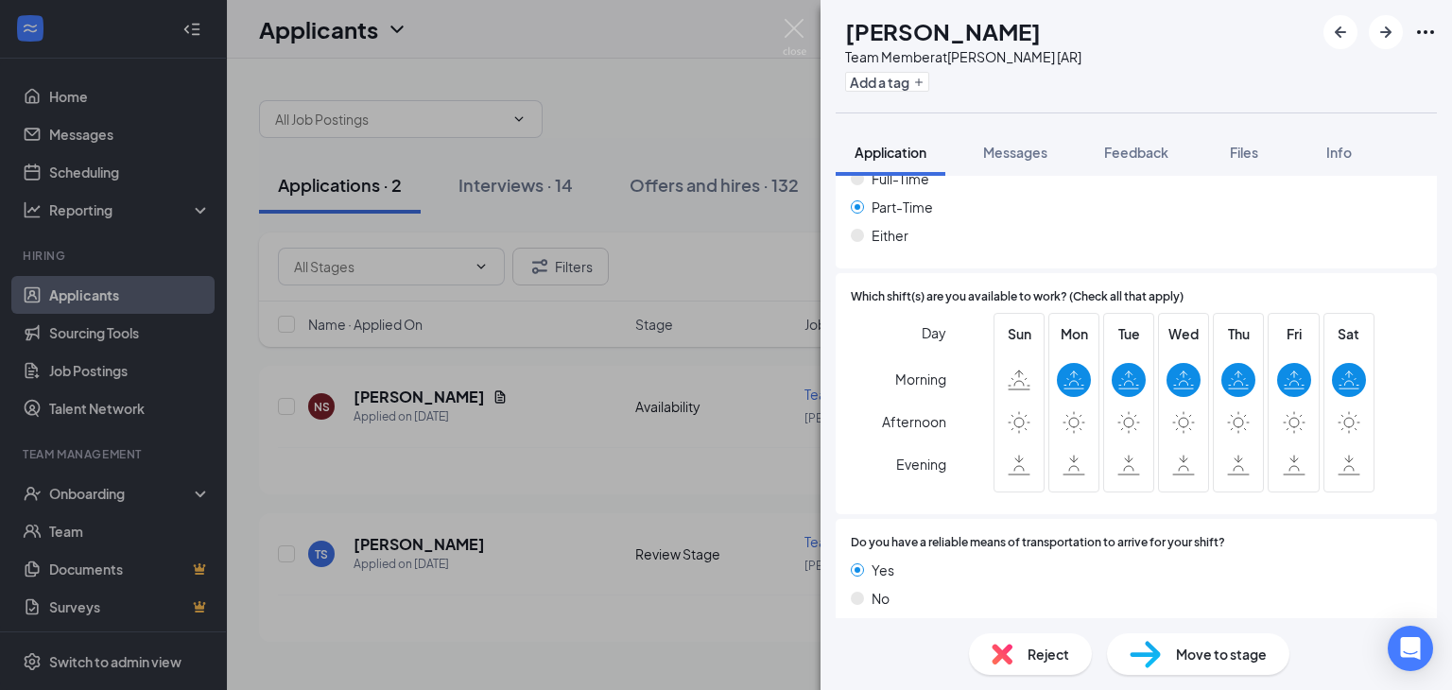
click at [1206, 655] on span "Move to stage" at bounding box center [1221, 654] width 91 height 21
type input "Initial Phone Interview (next stage)"
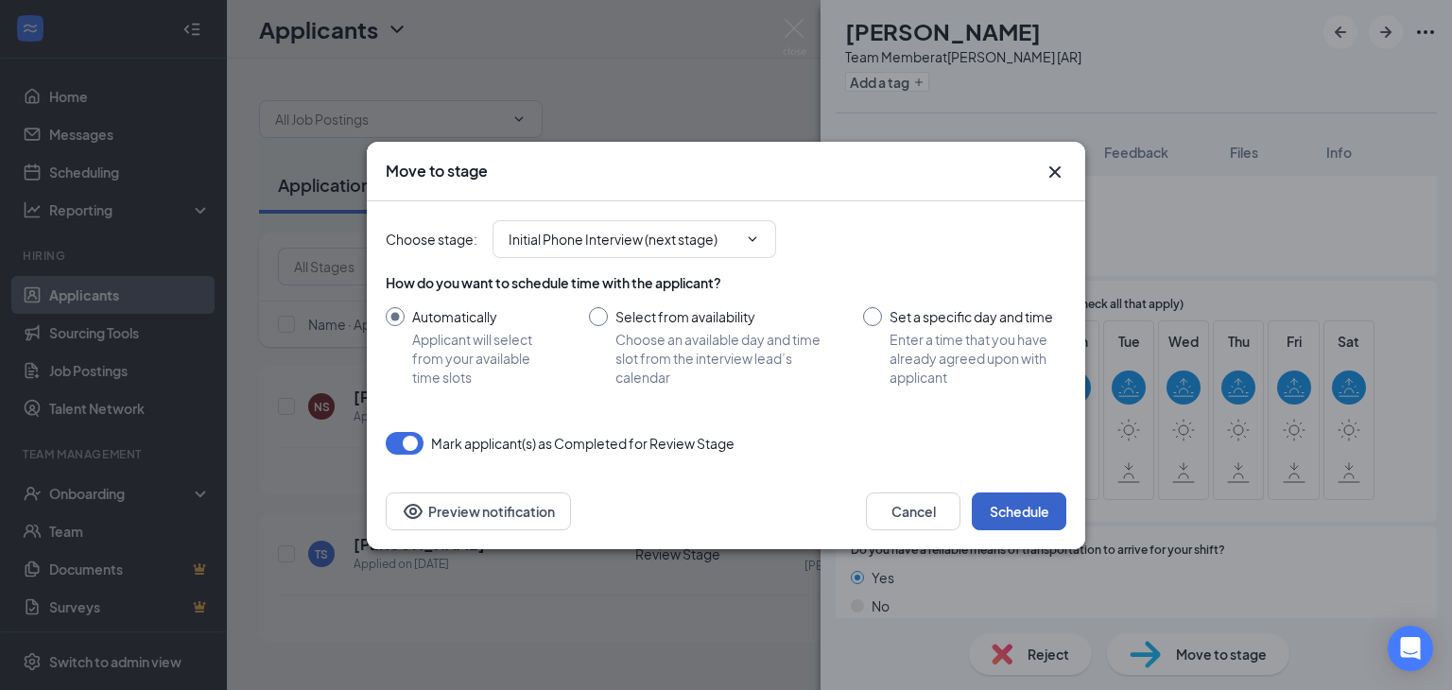
click at [1023, 512] on button "Schedule" at bounding box center [1019, 511] width 95 height 38
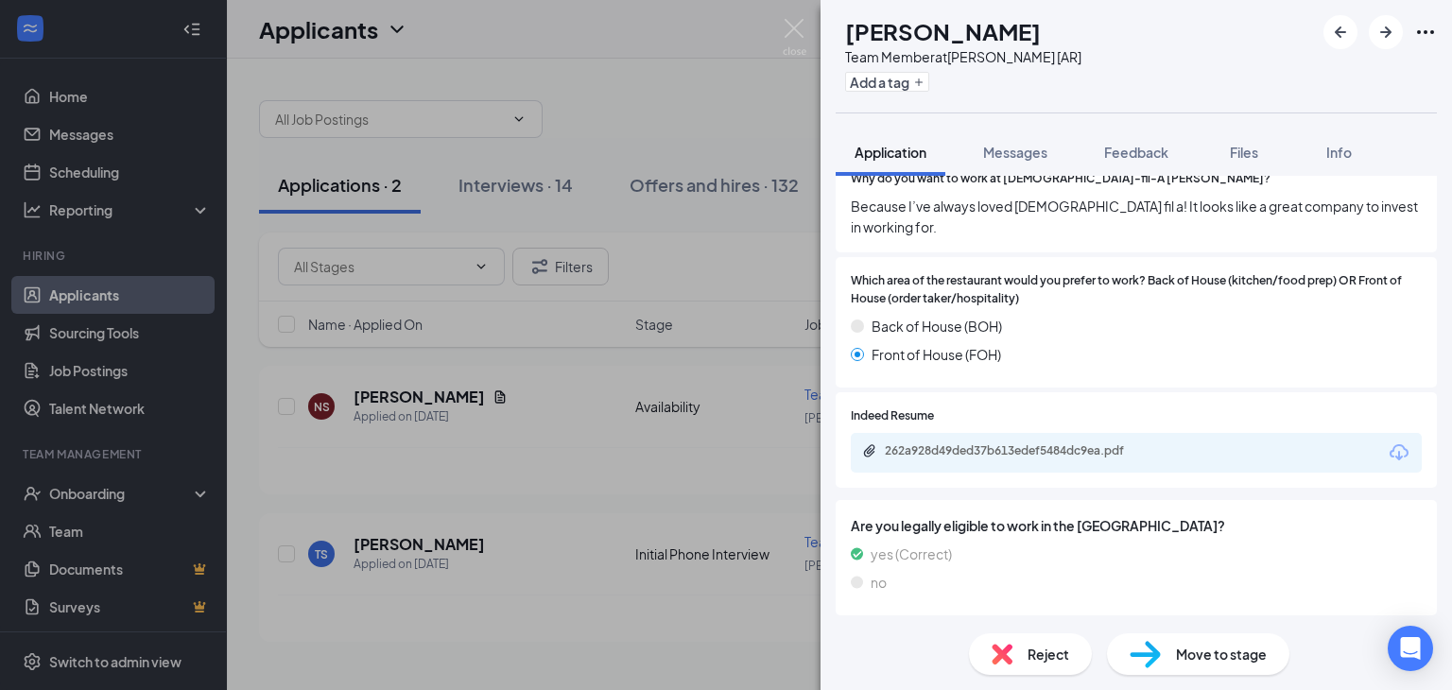
scroll to position [892, 0]
click at [662, 36] on div "NS [PERSON_NAME] Team Member at [PERSON_NAME] [AR] Add a tag Application Messag…" at bounding box center [726, 345] width 1452 height 690
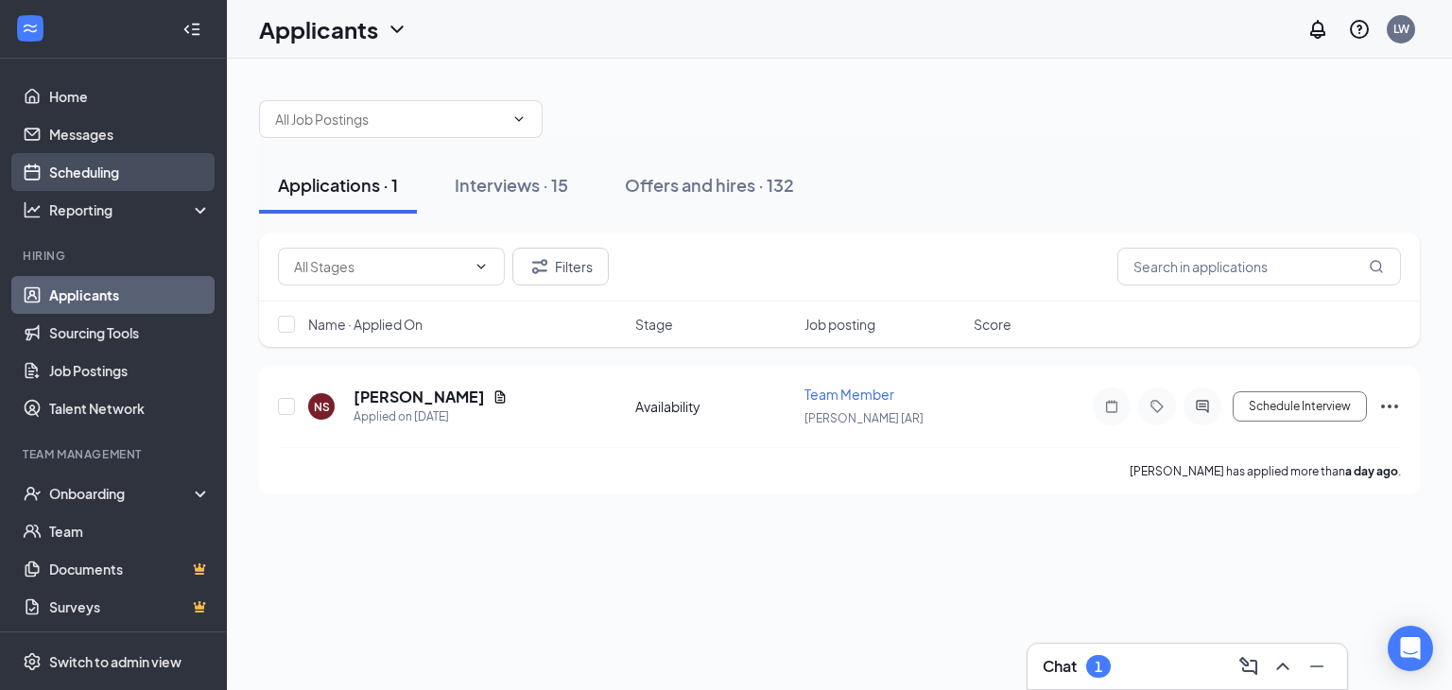
click at [83, 171] on link "Scheduling" at bounding box center [130, 172] width 162 height 38
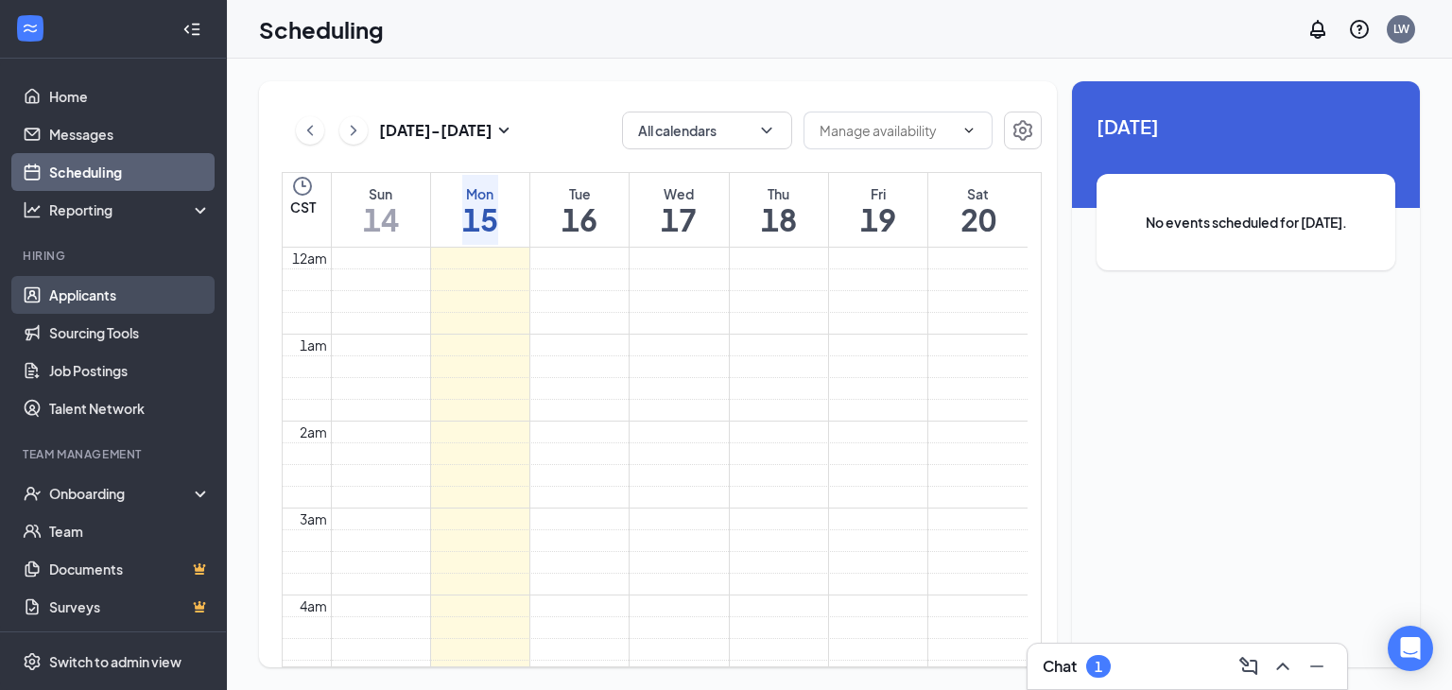
click at [97, 297] on link "Applicants" at bounding box center [130, 295] width 162 height 38
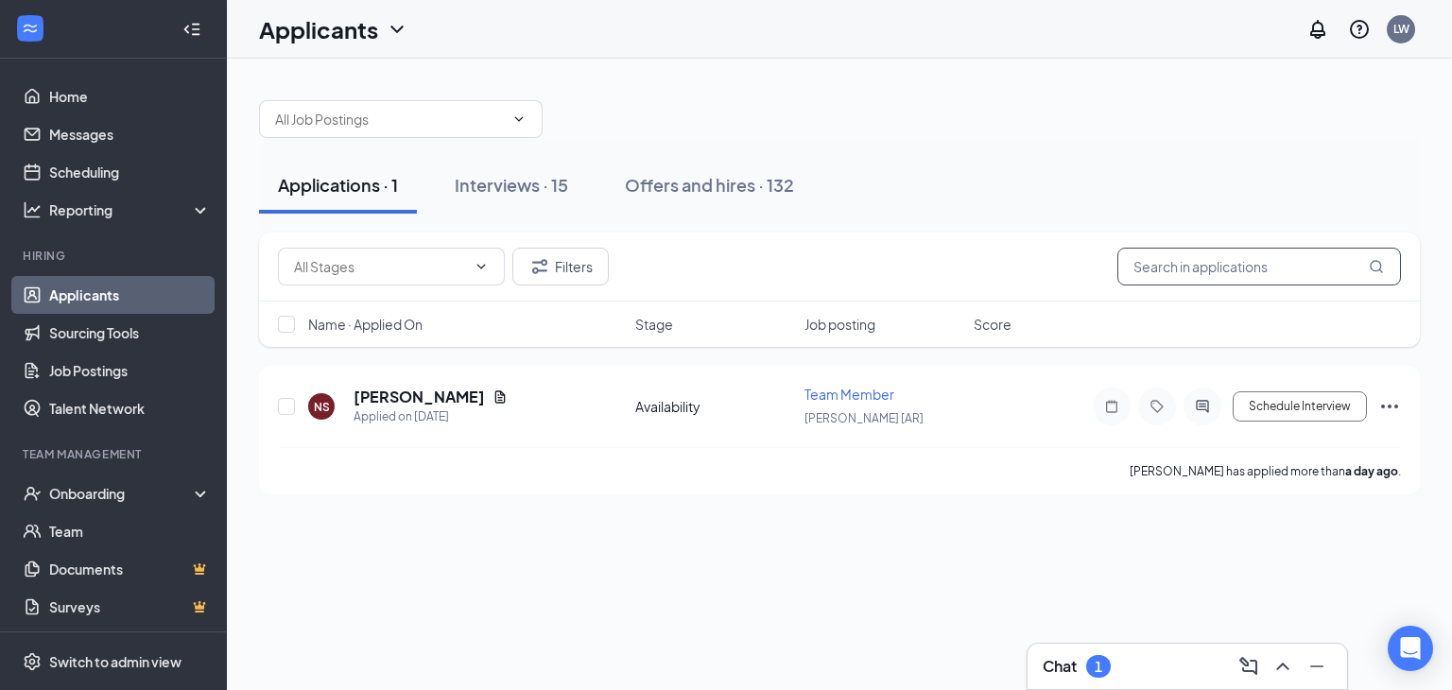
click at [1153, 266] on input "text" at bounding box center [1259, 267] width 284 height 38
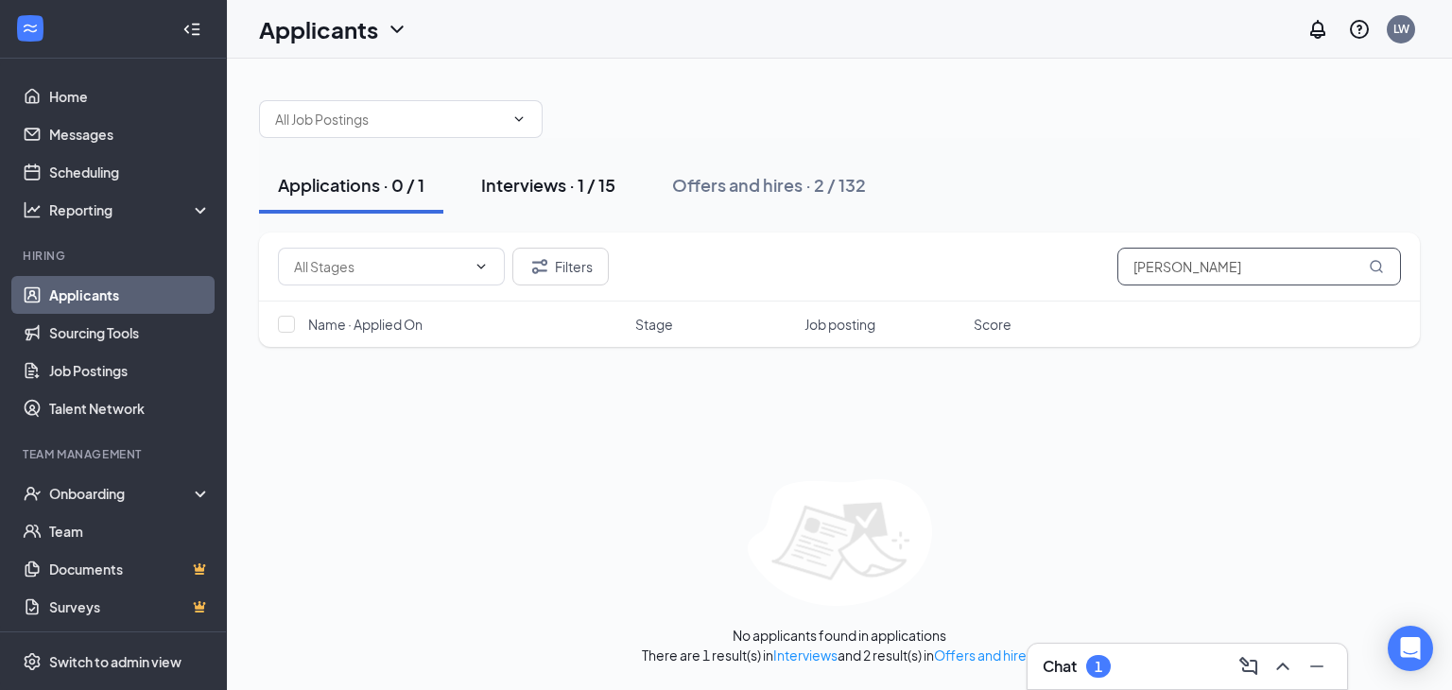
type input "[PERSON_NAME]"
click at [545, 181] on div "Interviews · 1 / 15" at bounding box center [548, 185] width 134 height 24
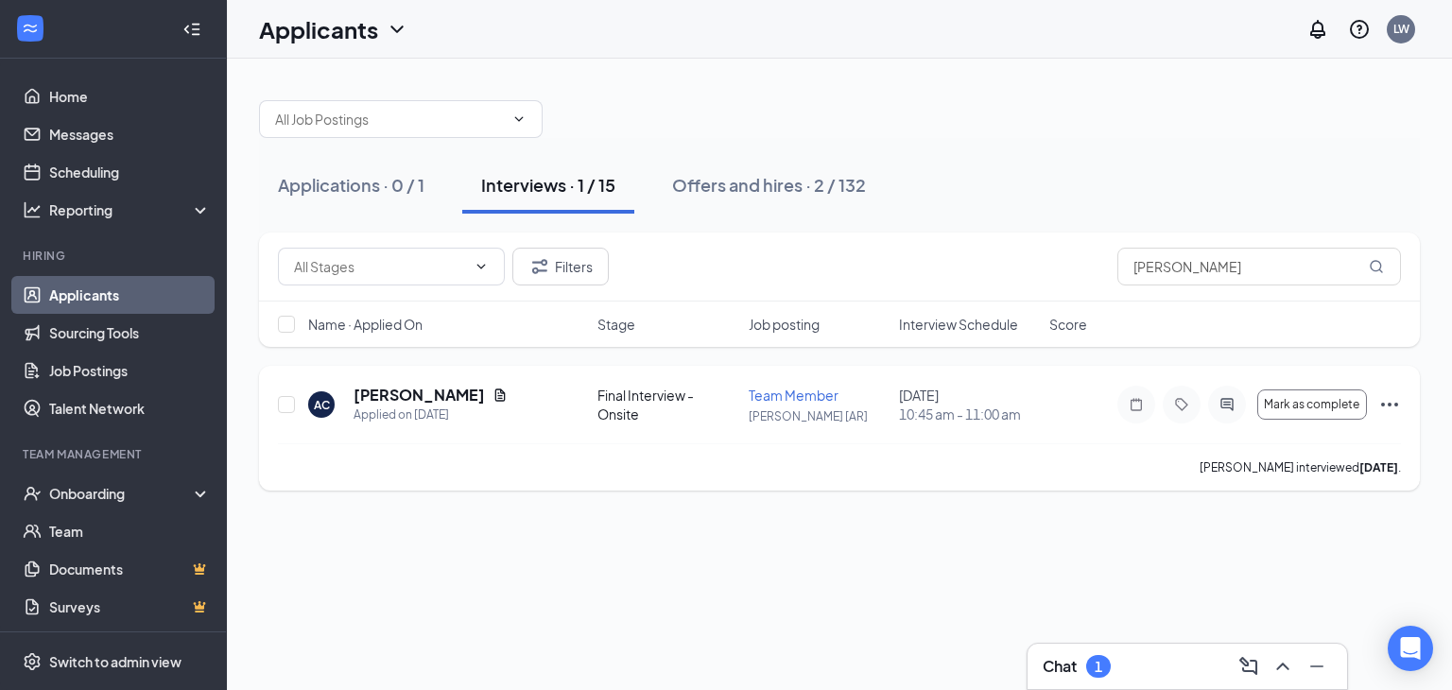
click at [1391, 402] on icon "Ellipses" at bounding box center [1389, 404] width 23 height 23
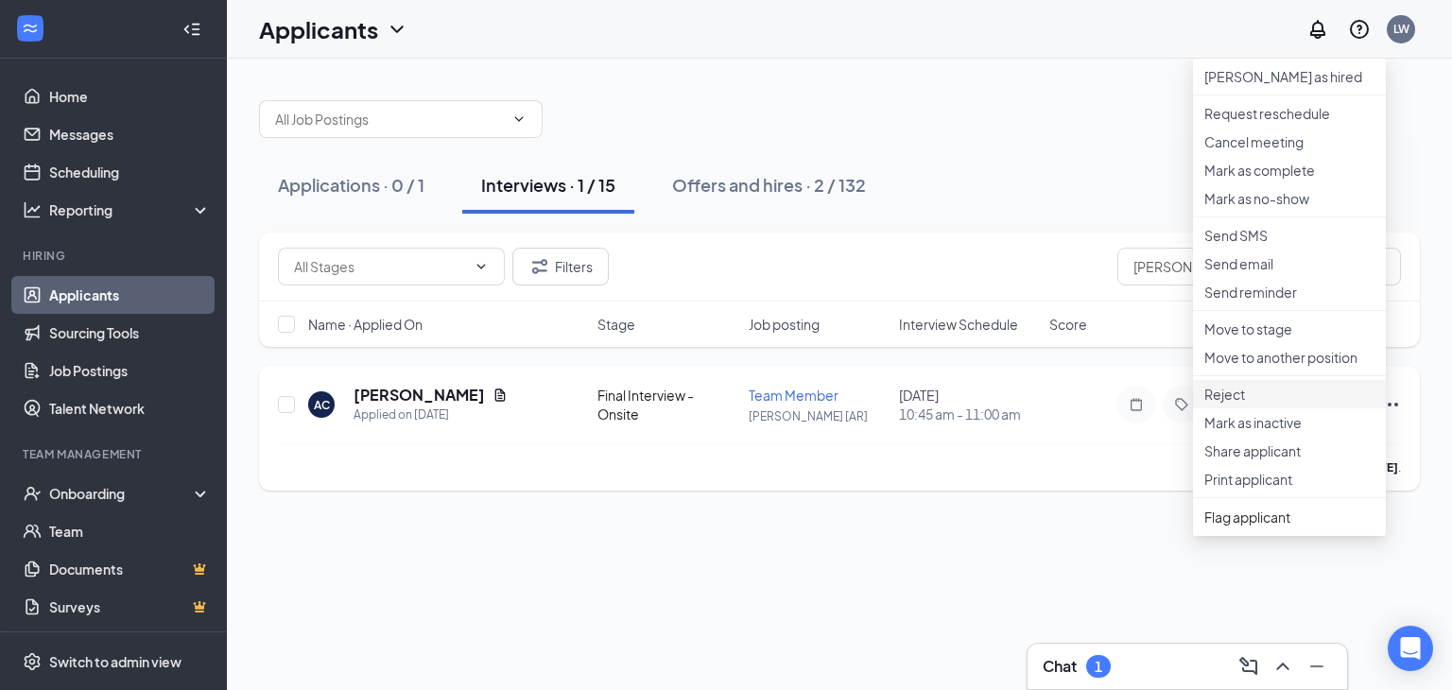
click at [1227, 404] on p "Reject" at bounding box center [1289, 394] width 170 height 19
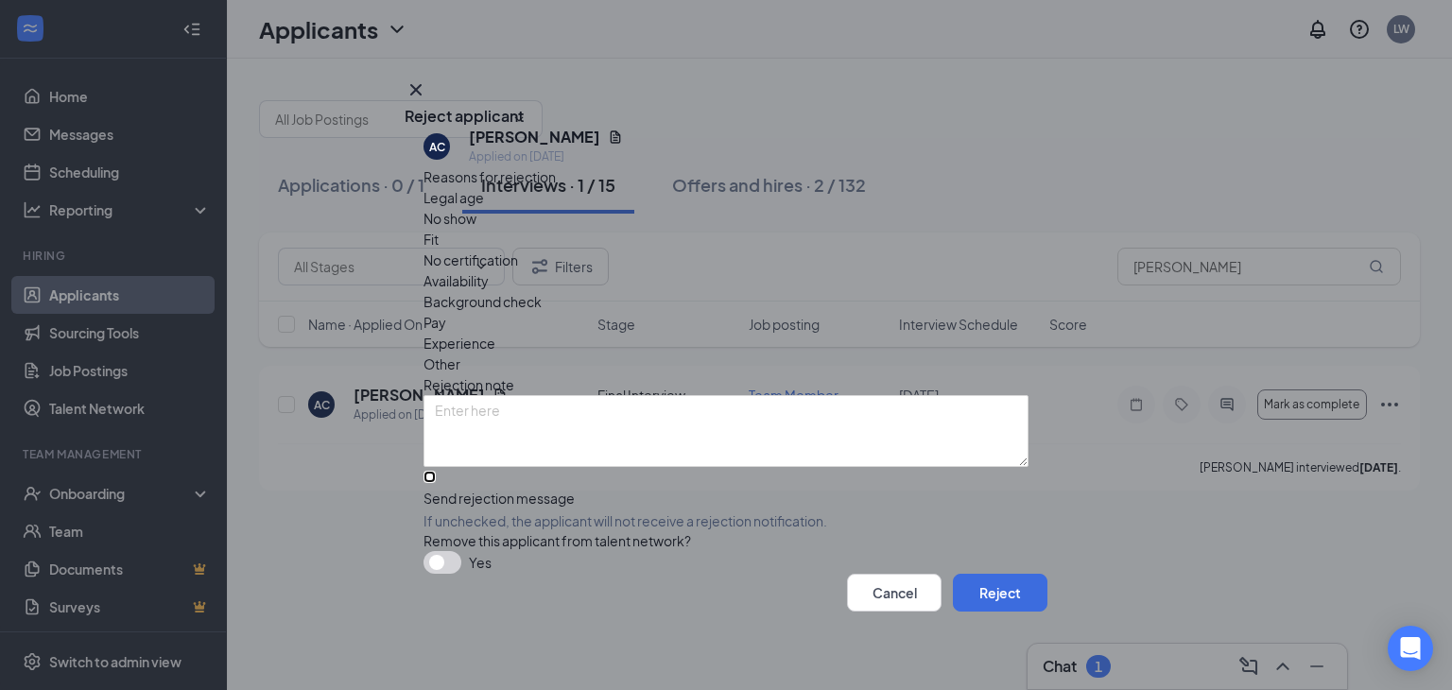
click at [435, 471] on input "Send rejection message If unchecked, the applicant will not receive a rejection…" at bounding box center [429, 477] width 12 height 12
checkbox input "true"
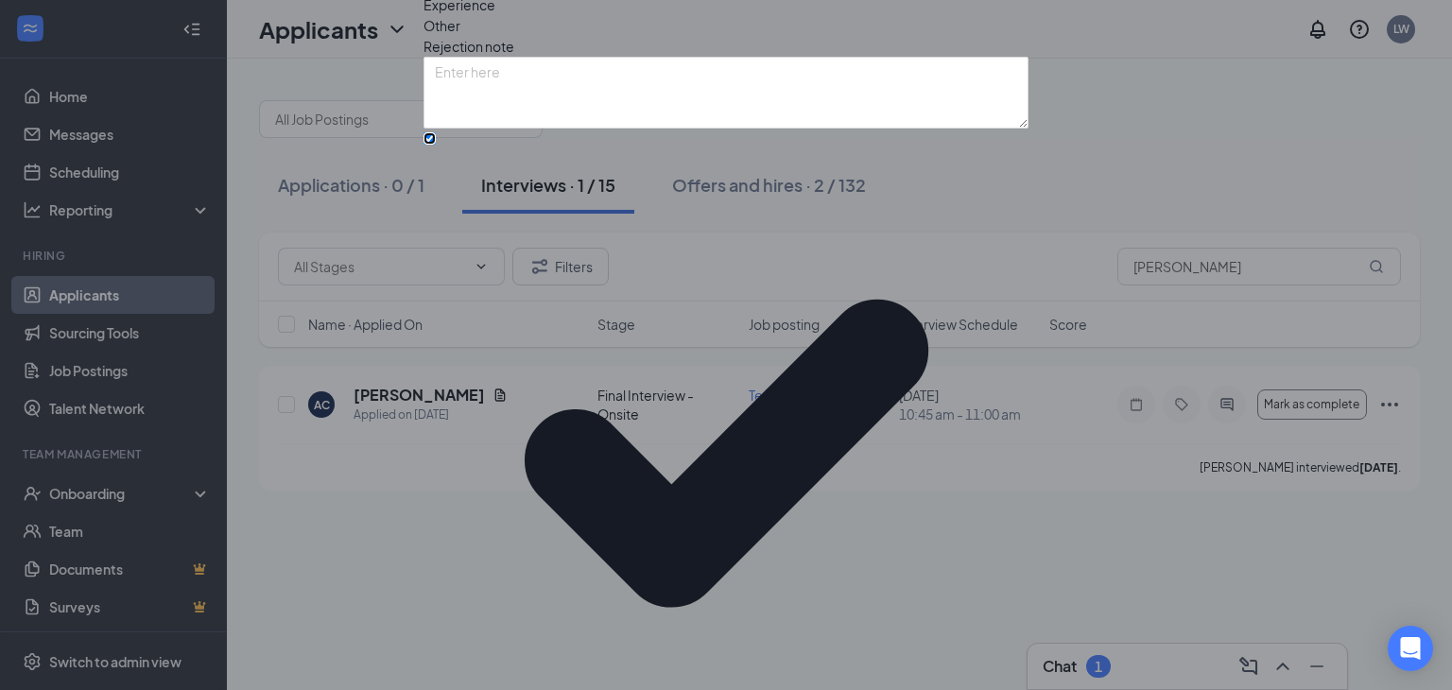
scroll to position [118, 0]
drag, startPoint x: 990, startPoint y: 413, endPoint x: 948, endPoint y: 403, distance: 43.8
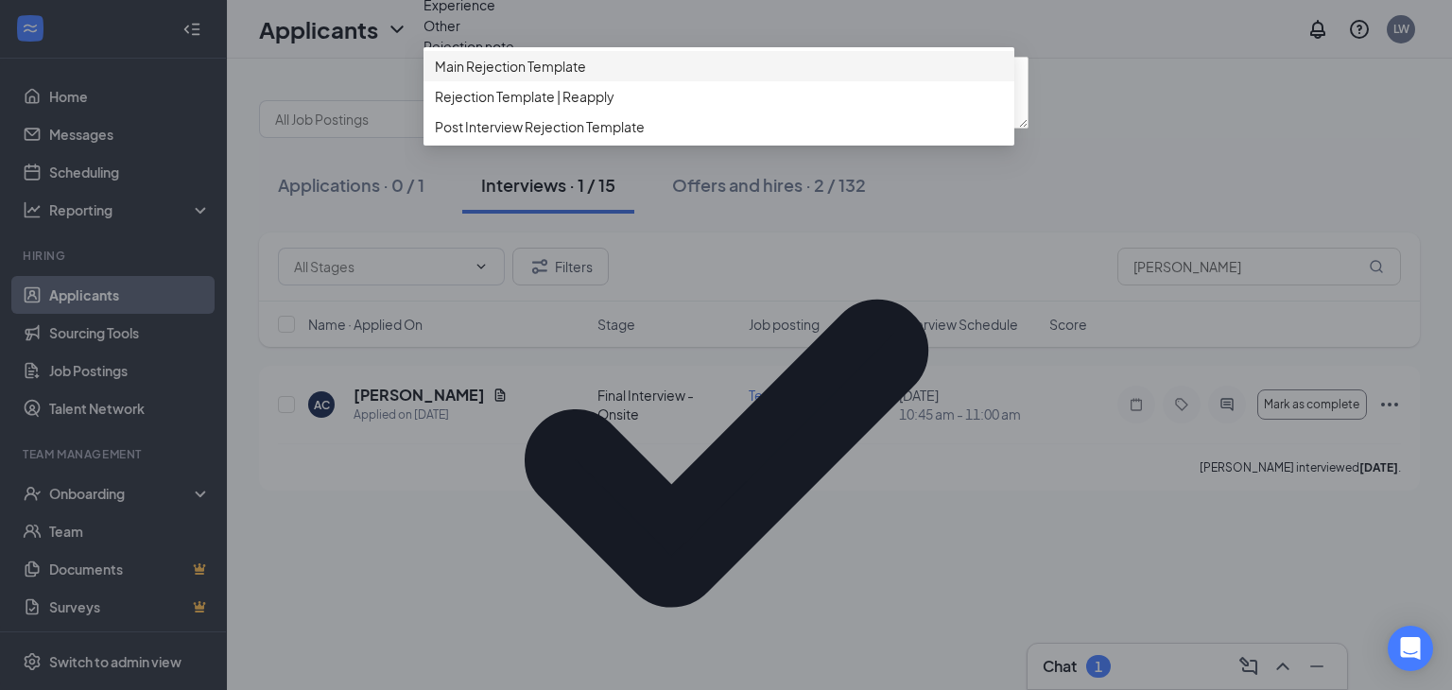
click at [488, 77] on span "Main Rejection Template" at bounding box center [510, 66] width 151 height 21
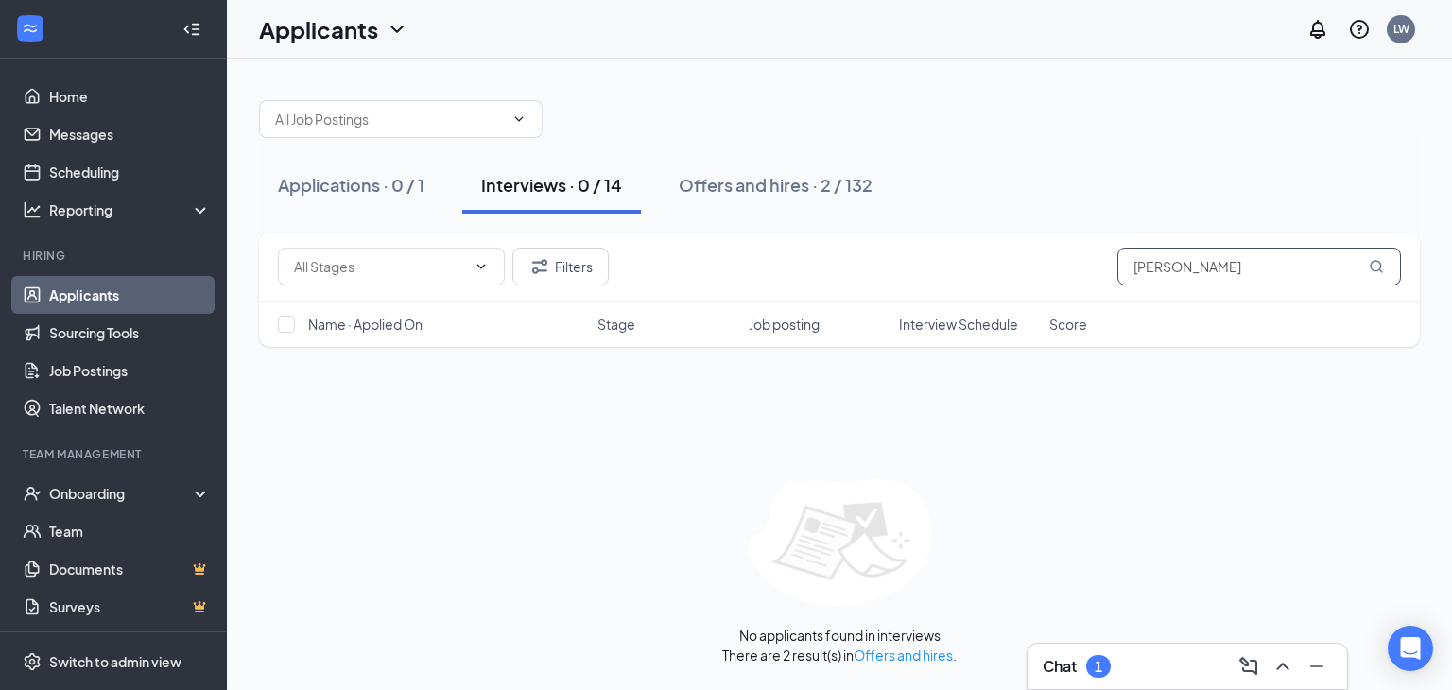
click at [1172, 266] on input "[PERSON_NAME]" at bounding box center [1259, 267] width 284 height 38
drag, startPoint x: 1210, startPoint y: 262, endPoint x: 1111, endPoint y: 284, distance: 100.9
click at [1111, 284] on div "Filters [PERSON_NAME]" at bounding box center [839, 266] width 1161 height 69
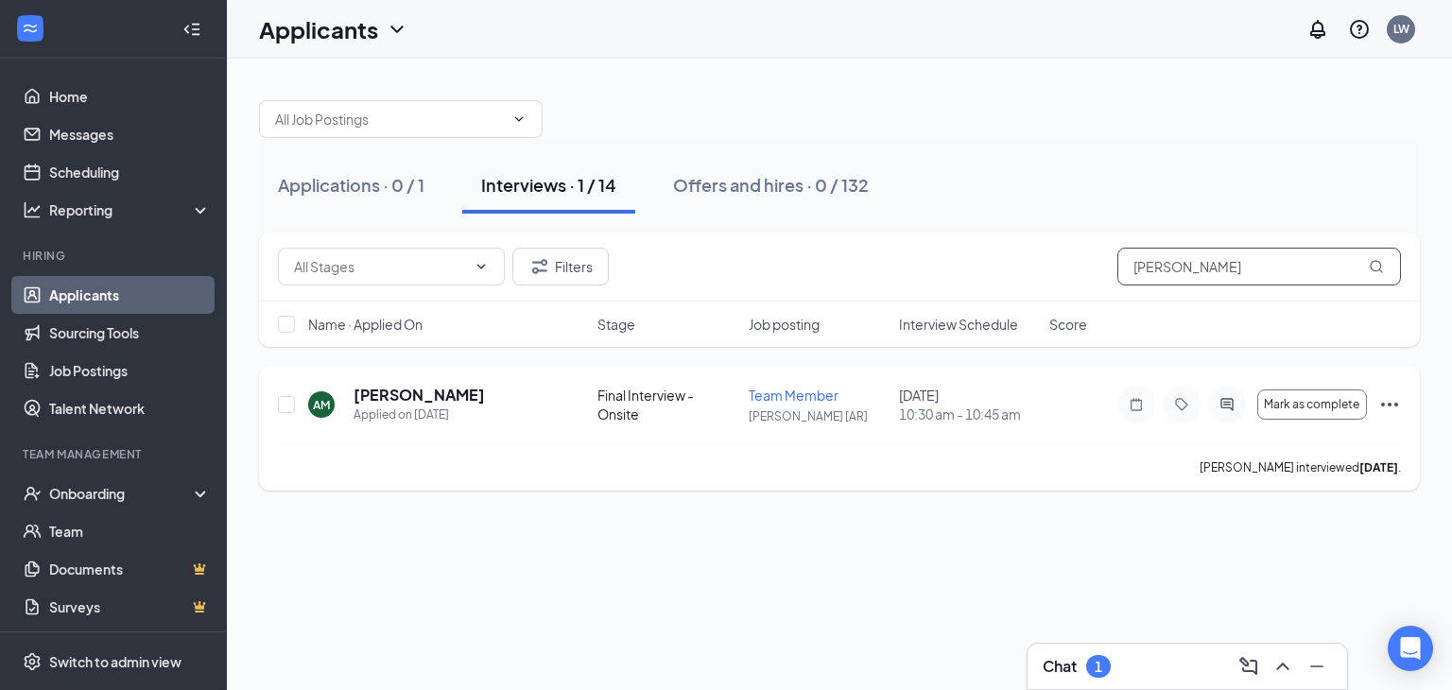
type input "[PERSON_NAME]"
click at [1390, 399] on icon "Ellipses" at bounding box center [1389, 404] width 23 height 23
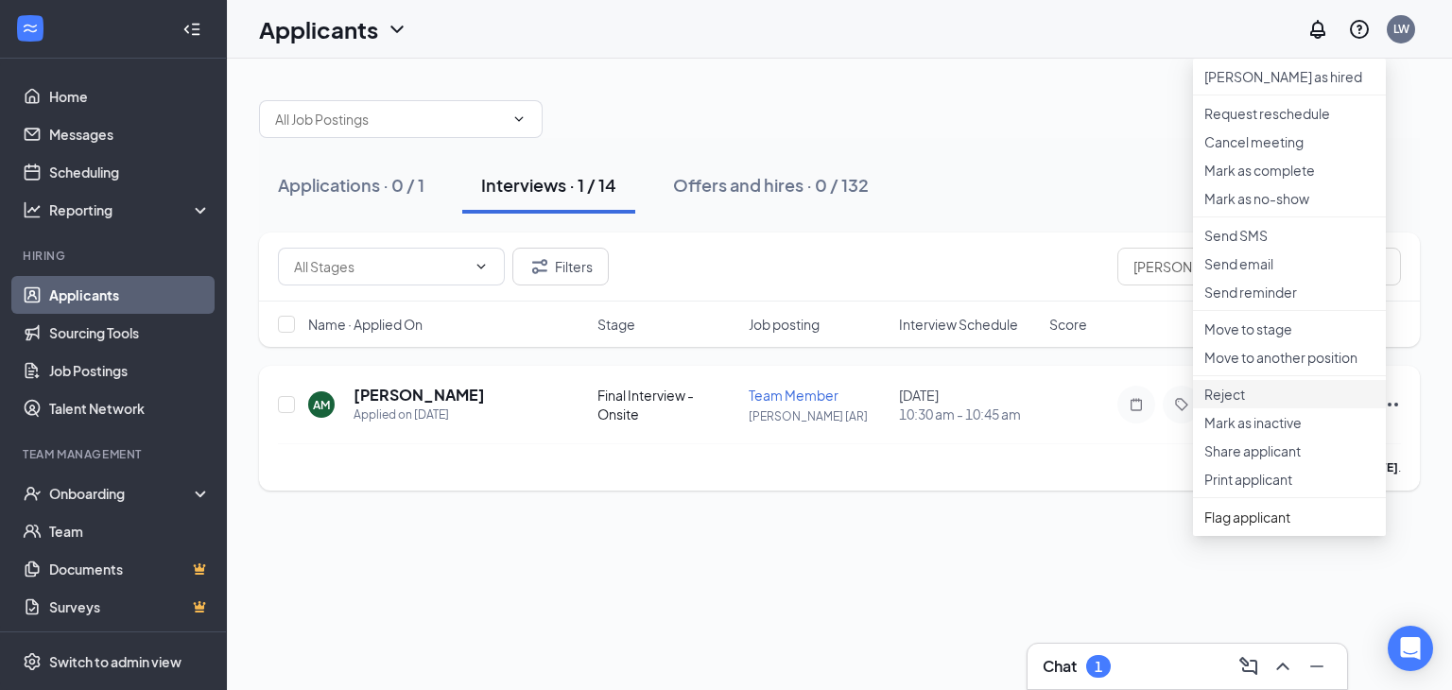
click at [1237, 404] on p "Reject" at bounding box center [1289, 394] width 170 height 19
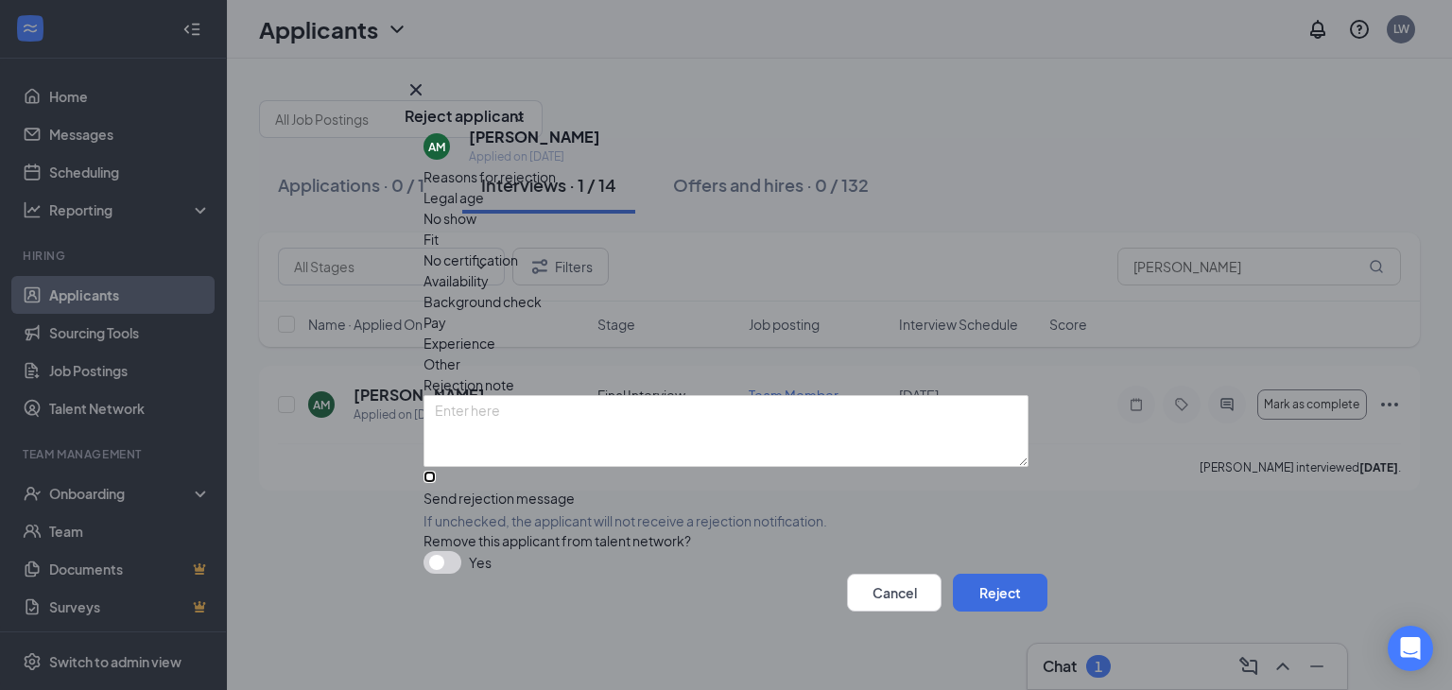
click at [436, 471] on input "Send rejection message If unchecked, the applicant will not receive a rejection…" at bounding box center [429, 477] width 12 height 12
checkbox input "true"
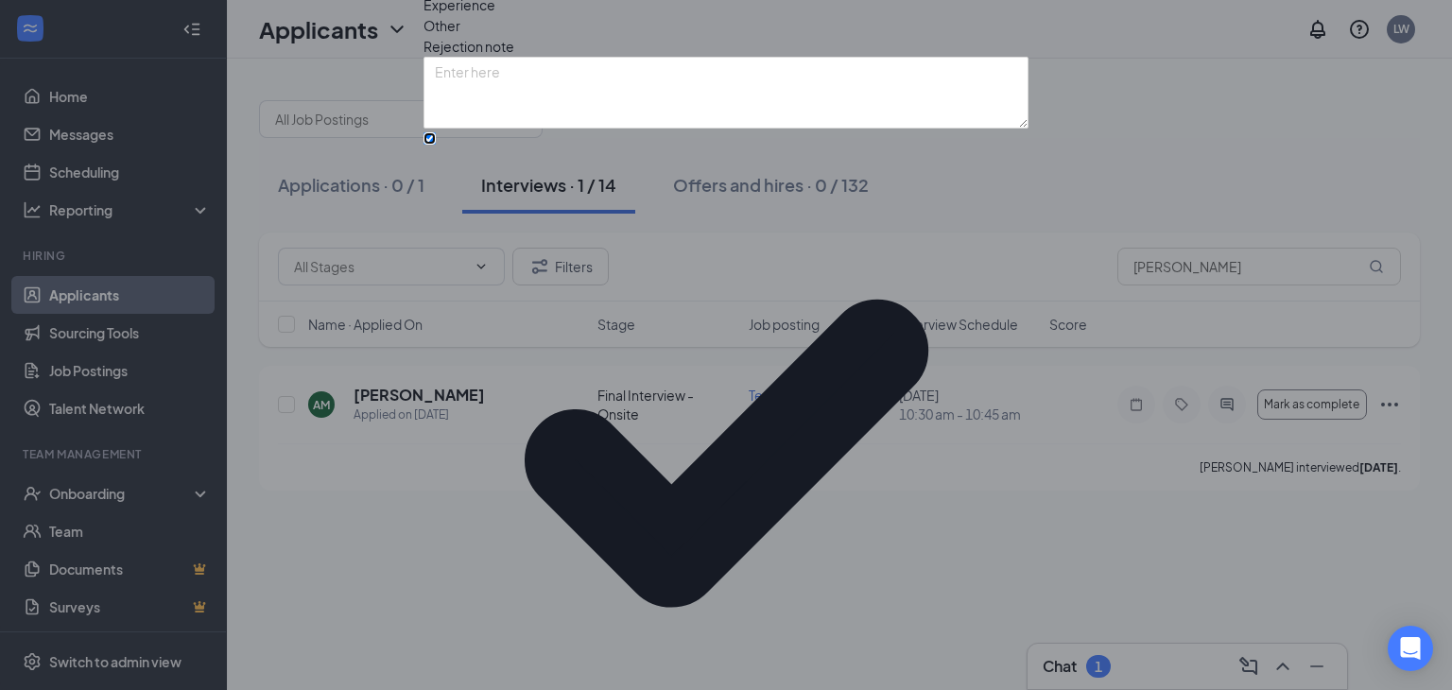
scroll to position [118, 0]
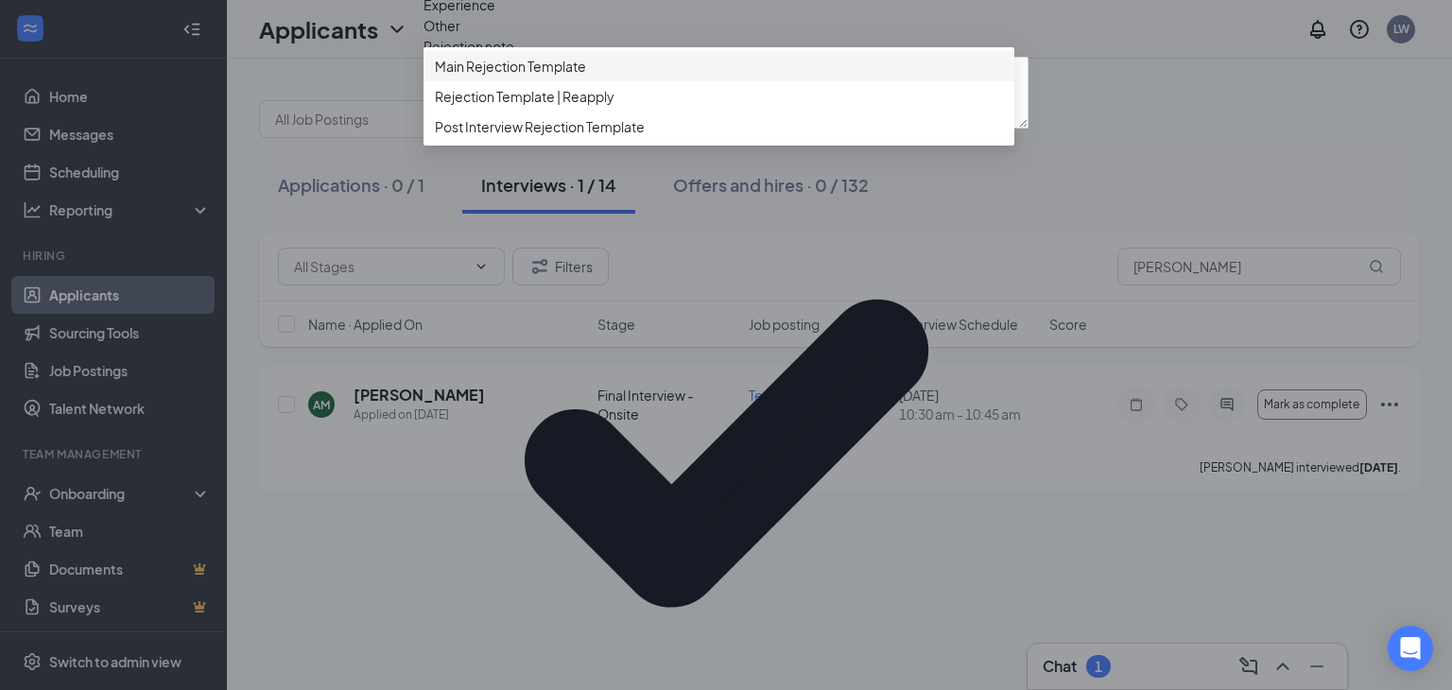
click at [469, 77] on span "Main Rejection Template" at bounding box center [510, 66] width 151 height 21
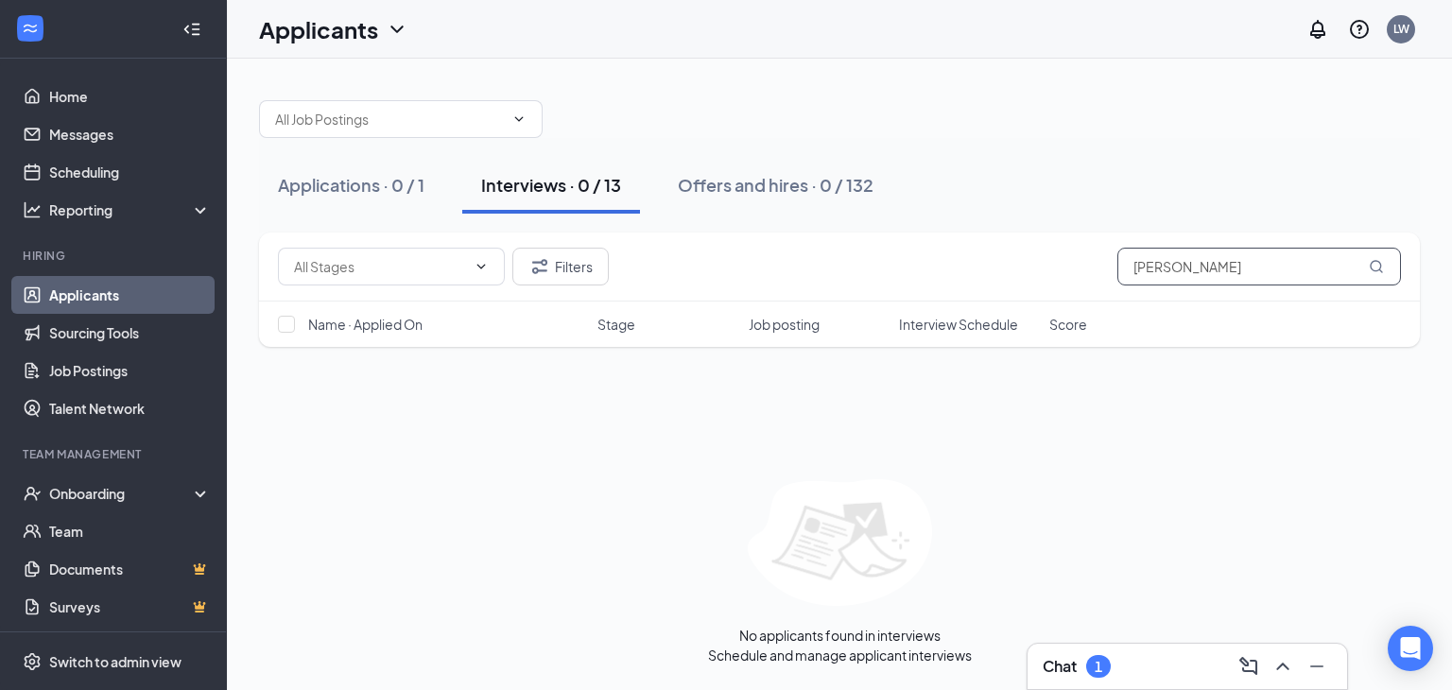
drag, startPoint x: 1160, startPoint y: 274, endPoint x: 1022, endPoint y: 272, distance: 138.0
click at [1031, 282] on div "Filters [PERSON_NAME]" at bounding box center [839, 267] width 1123 height 38
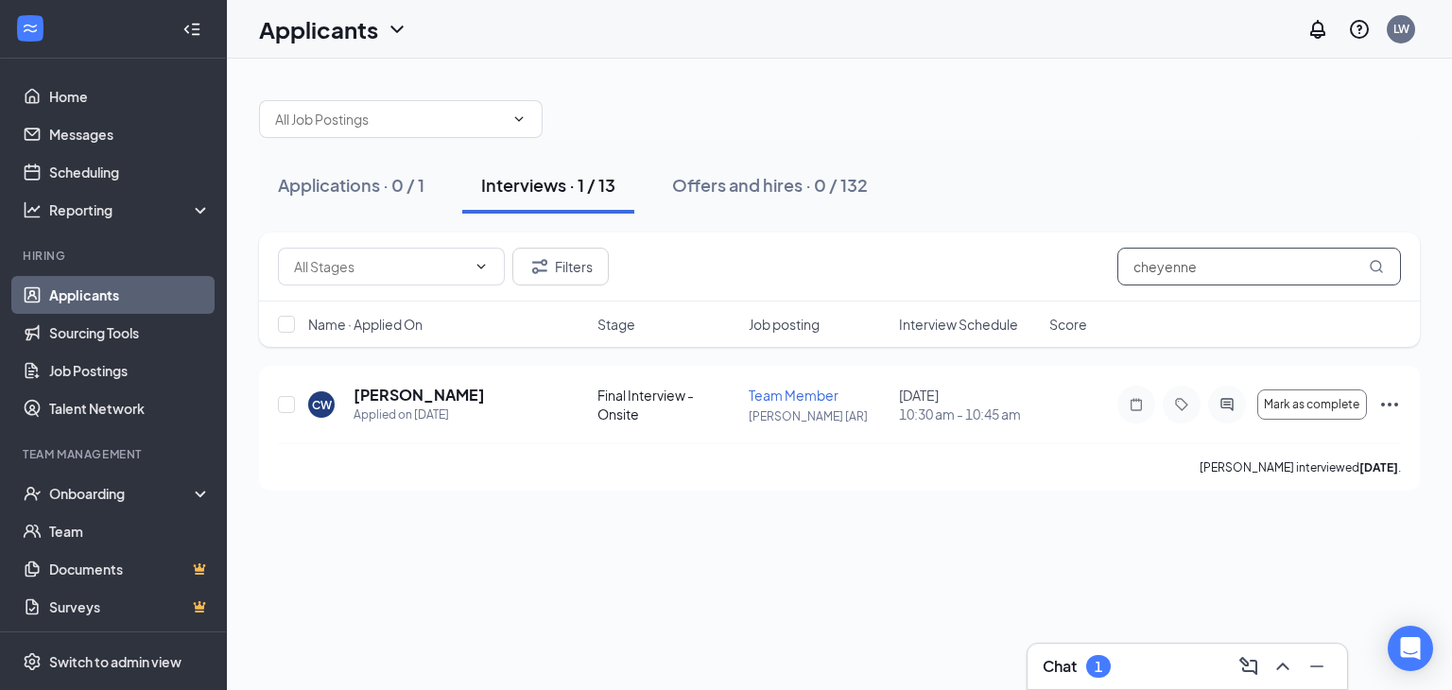
type input "cheyenne"
click at [1387, 399] on icon "Ellipses" at bounding box center [1389, 404] width 23 height 23
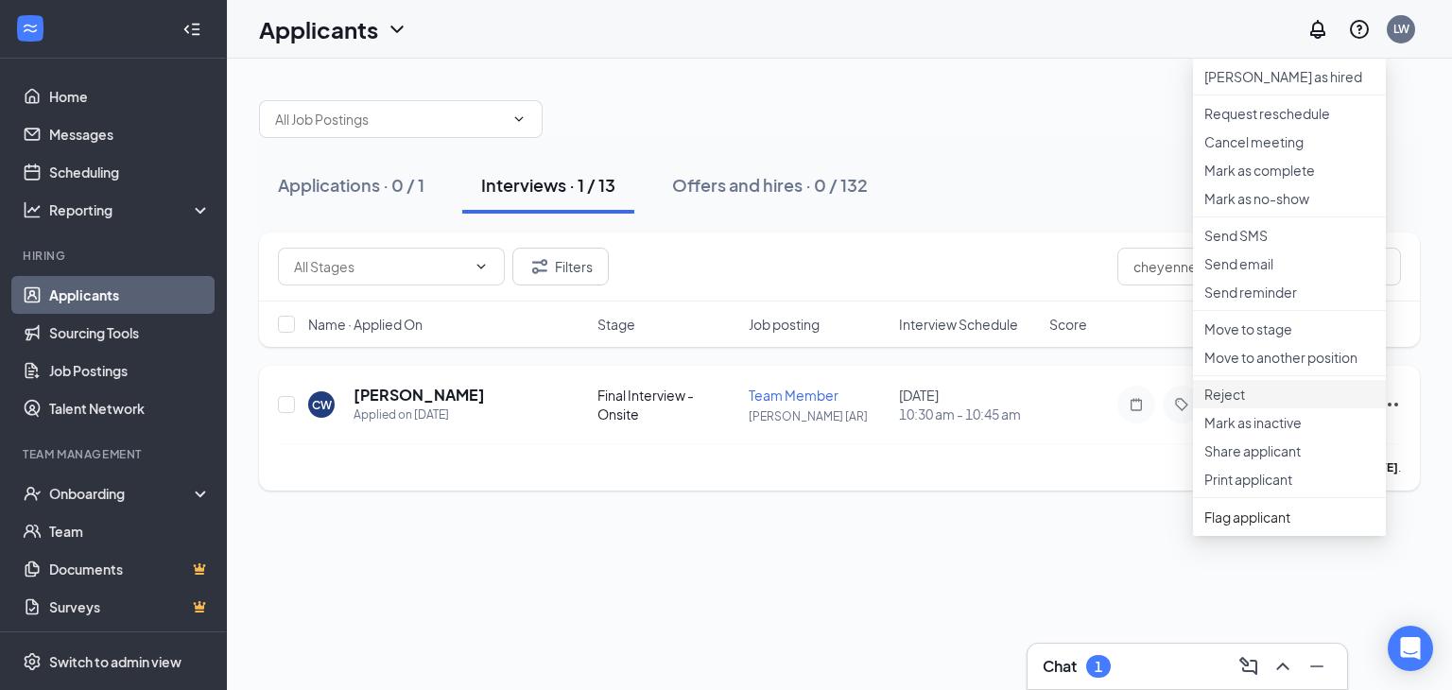
click at [1264, 404] on p "Reject" at bounding box center [1289, 394] width 170 height 19
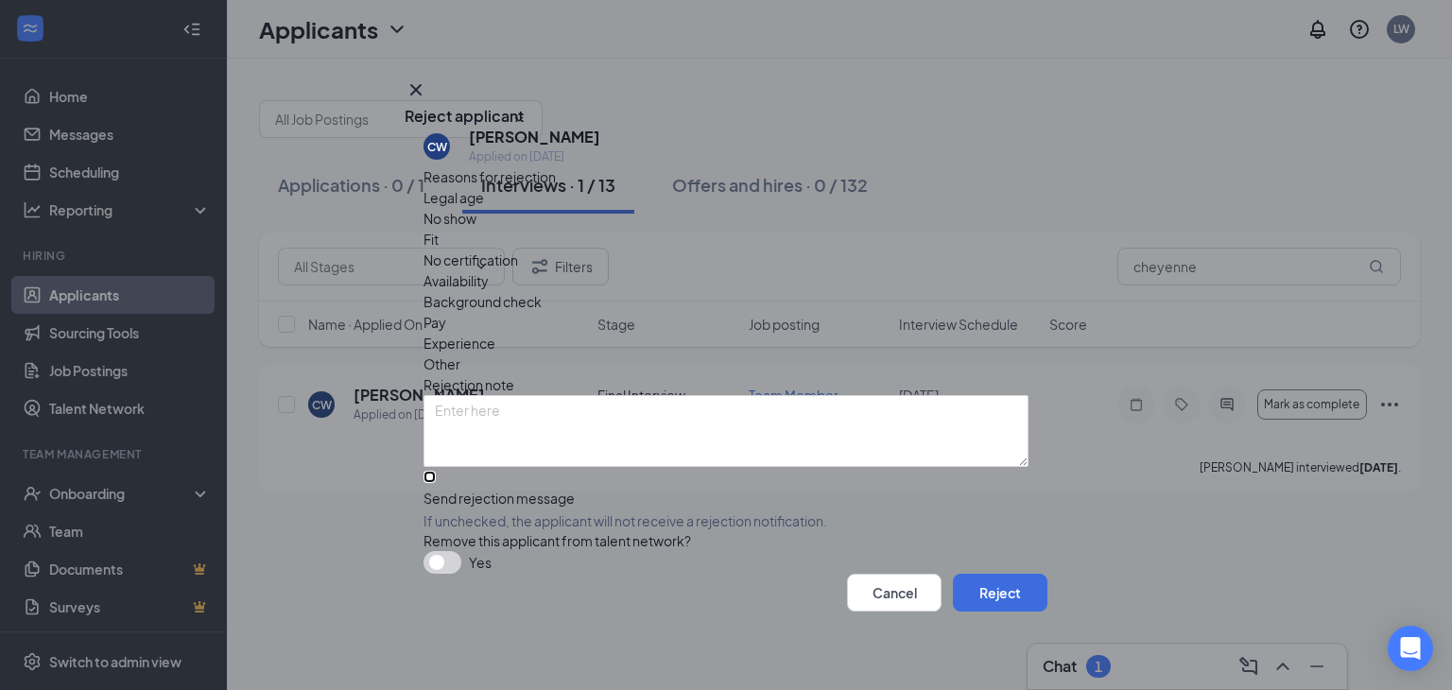
click at [433, 471] on input "Send rejection message If unchecked, the applicant will not receive a rejection…" at bounding box center [429, 477] width 12 height 12
checkbox input "true"
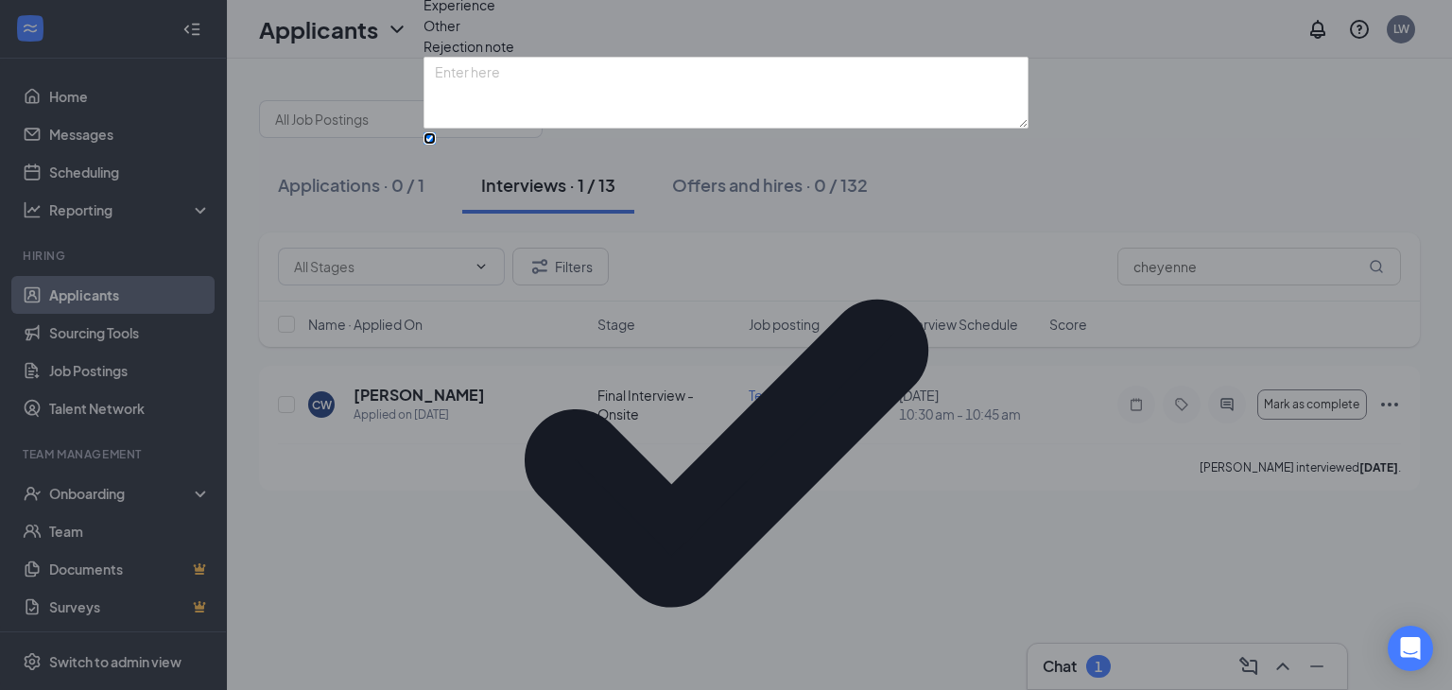
scroll to position [118, 0]
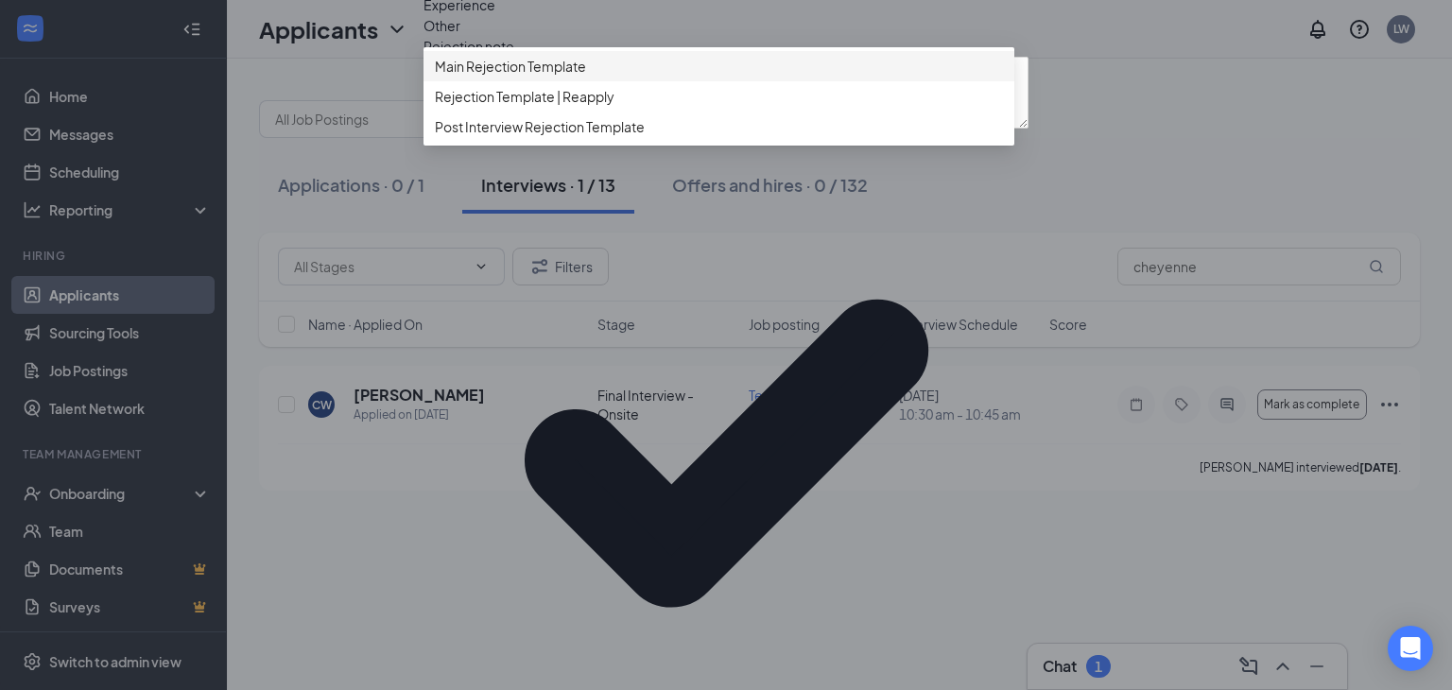
click at [465, 77] on span "Main Rejection Template" at bounding box center [510, 66] width 151 height 21
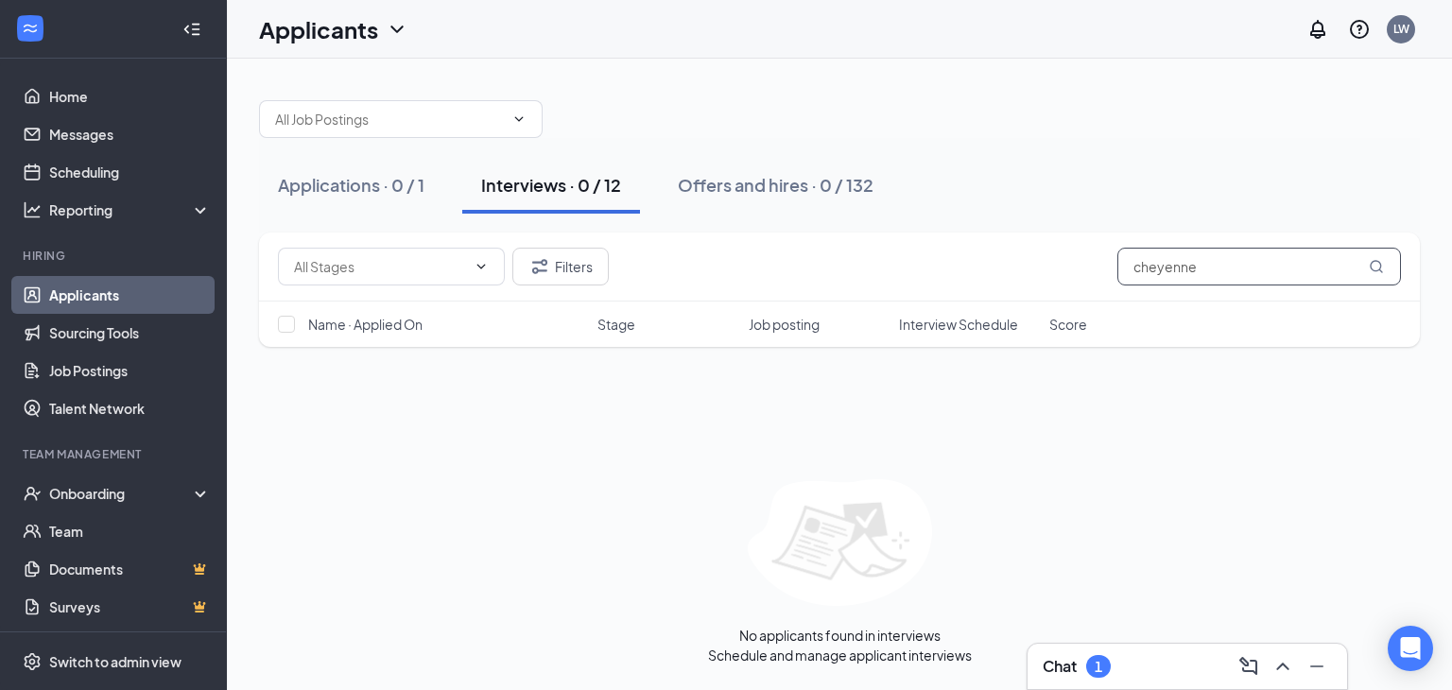
drag, startPoint x: 1154, startPoint y: 269, endPoint x: 1047, endPoint y: 273, distance: 106.9
click at [1056, 296] on div "Filters cheyenne" at bounding box center [839, 266] width 1161 height 69
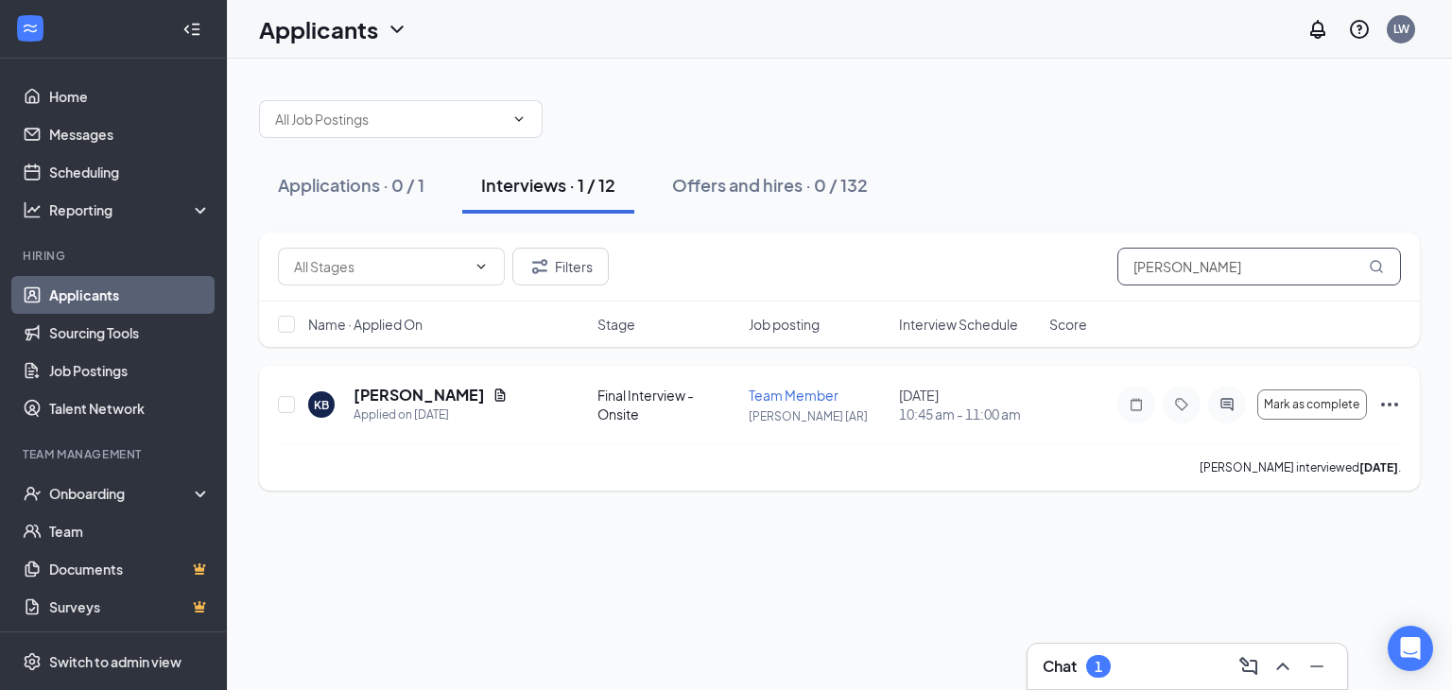
type input "[PERSON_NAME]"
click at [1386, 401] on icon "Ellipses" at bounding box center [1389, 404] width 23 height 23
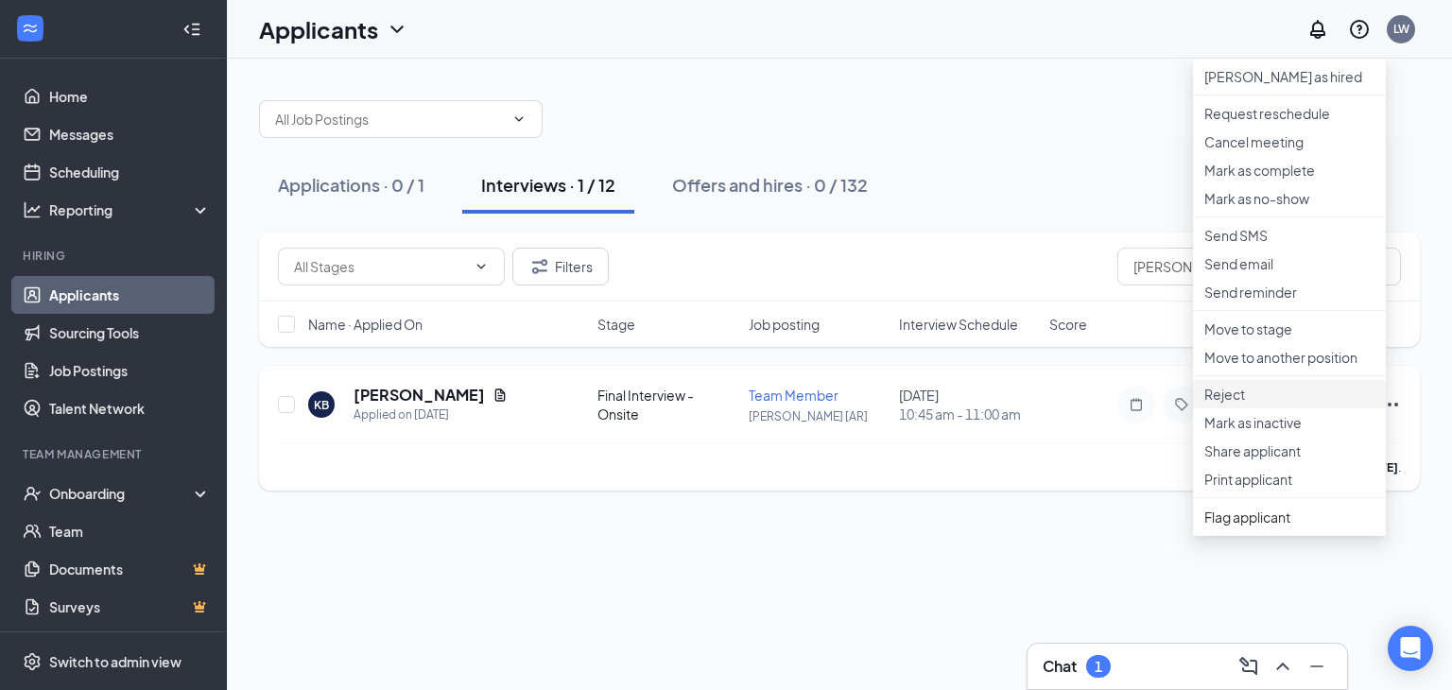
click at [1253, 404] on p "Reject" at bounding box center [1289, 394] width 170 height 19
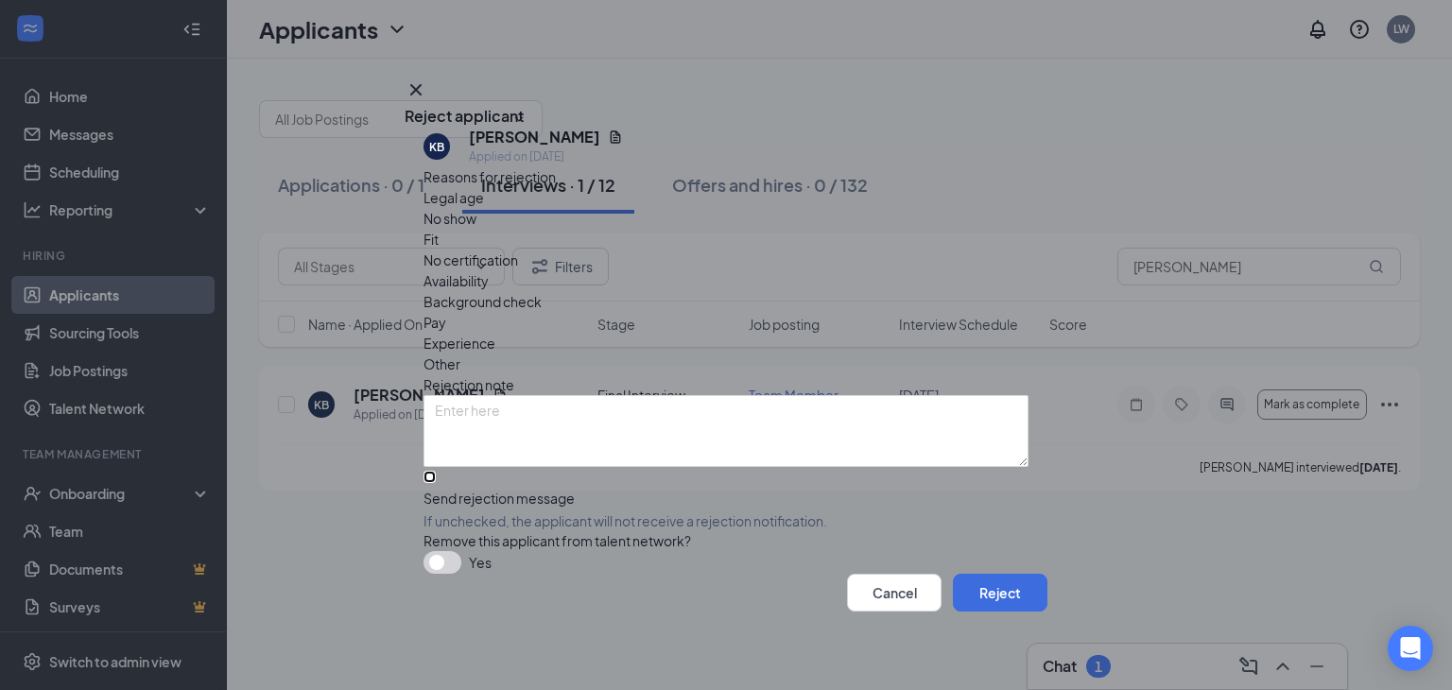
click at [431, 471] on input "Send rejection message If unchecked, the applicant will not receive a rejection…" at bounding box center [429, 477] width 12 height 12
checkbox input "true"
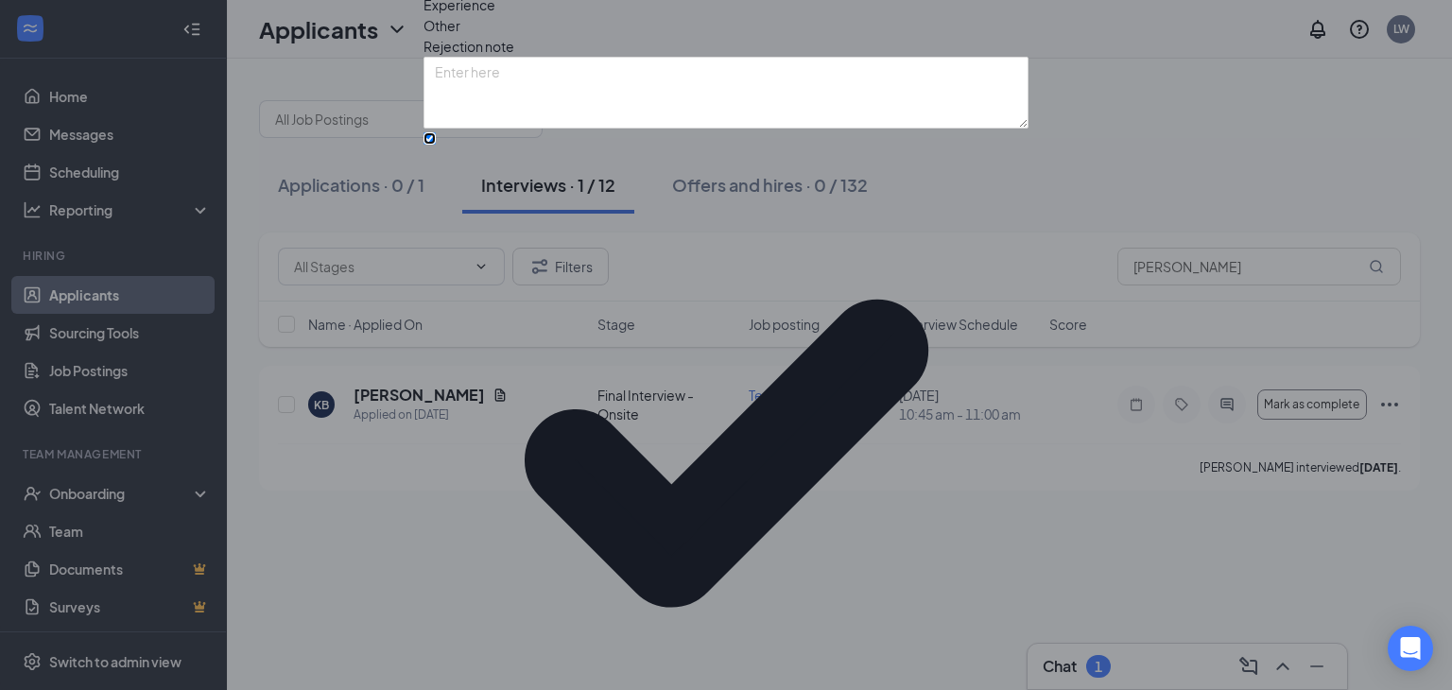
scroll to position [118, 0]
drag, startPoint x: 985, startPoint y: 418, endPoint x: 570, endPoint y: 425, distance: 414.9
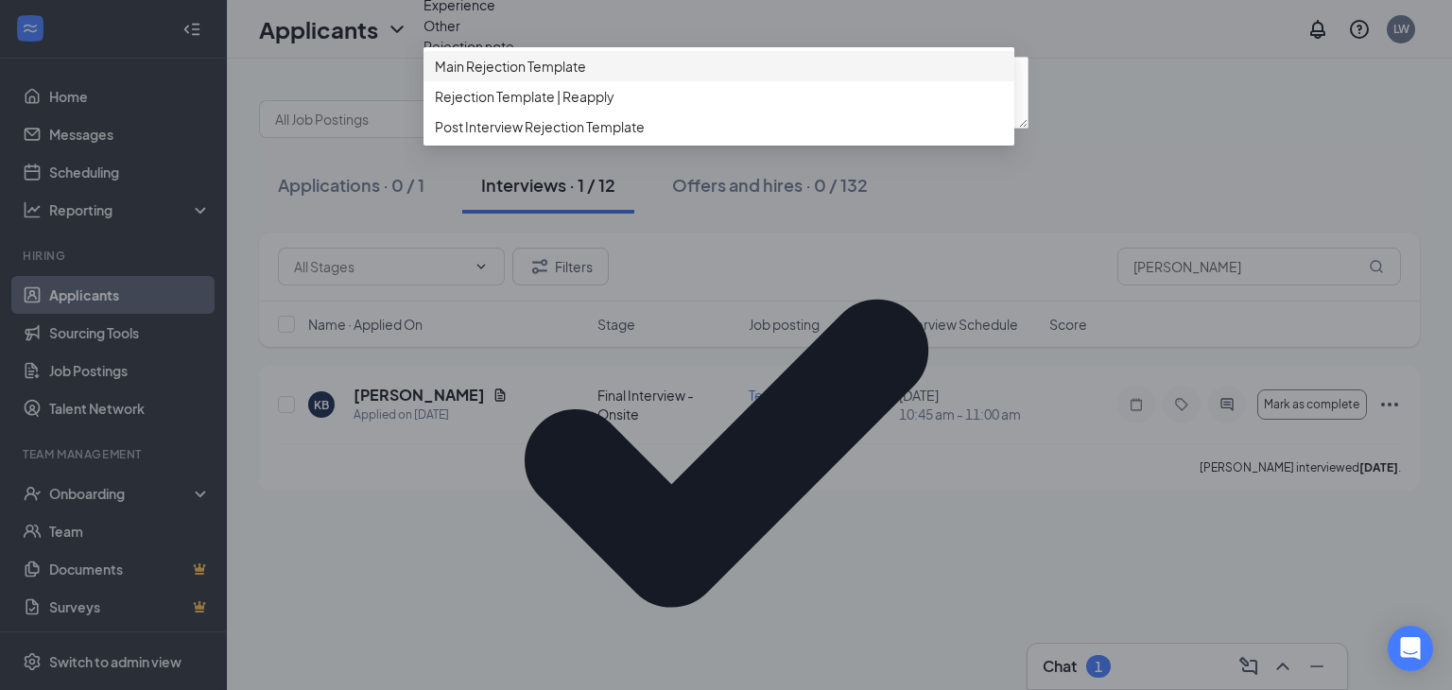
click at [476, 77] on span "Main Rejection Template" at bounding box center [510, 66] width 151 height 21
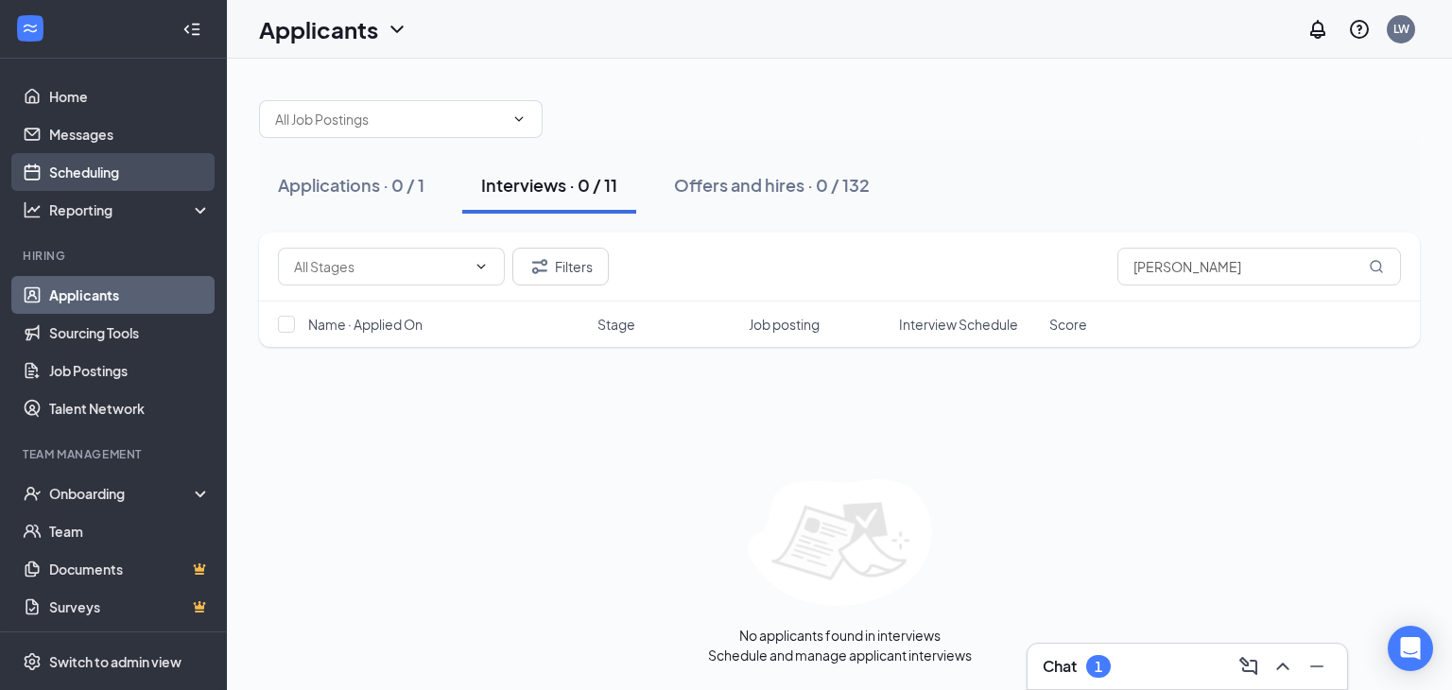
click at [92, 171] on link "Scheduling" at bounding box center [130, 172] width 162 height 38
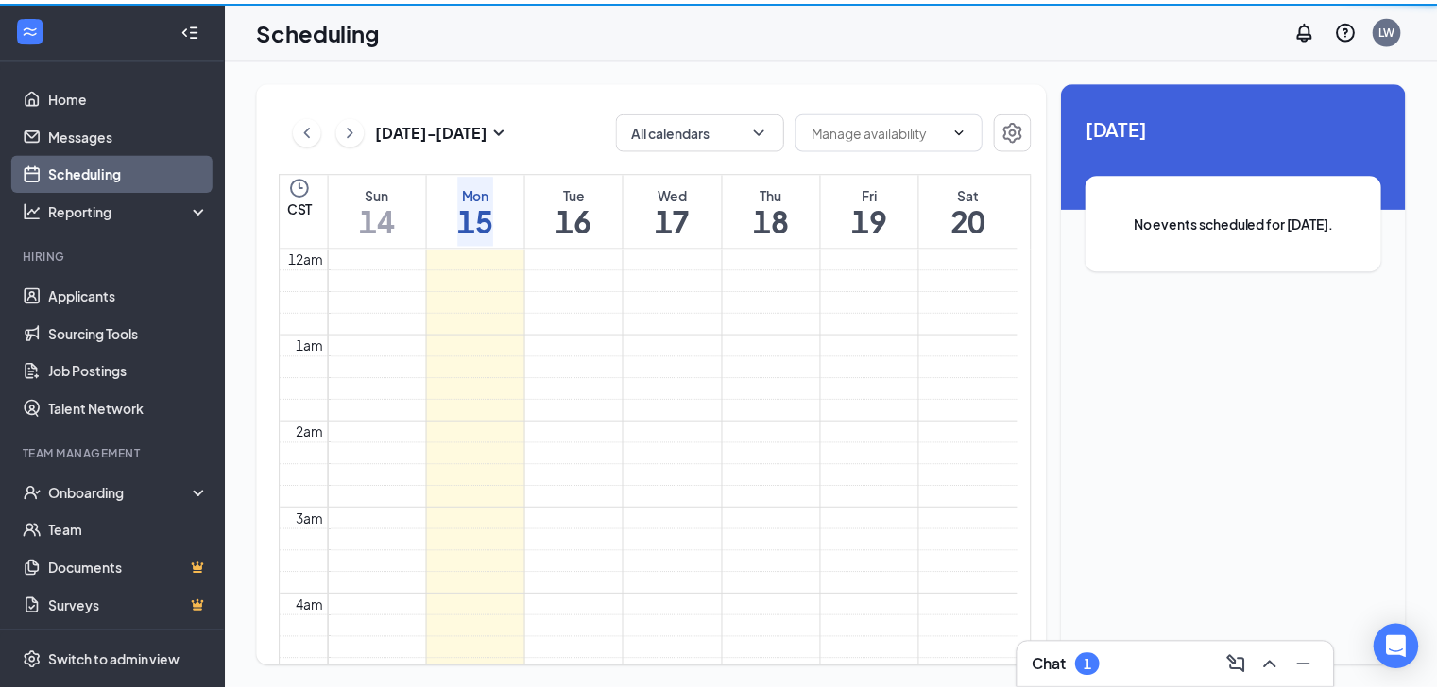
scroll to position [929, 0]
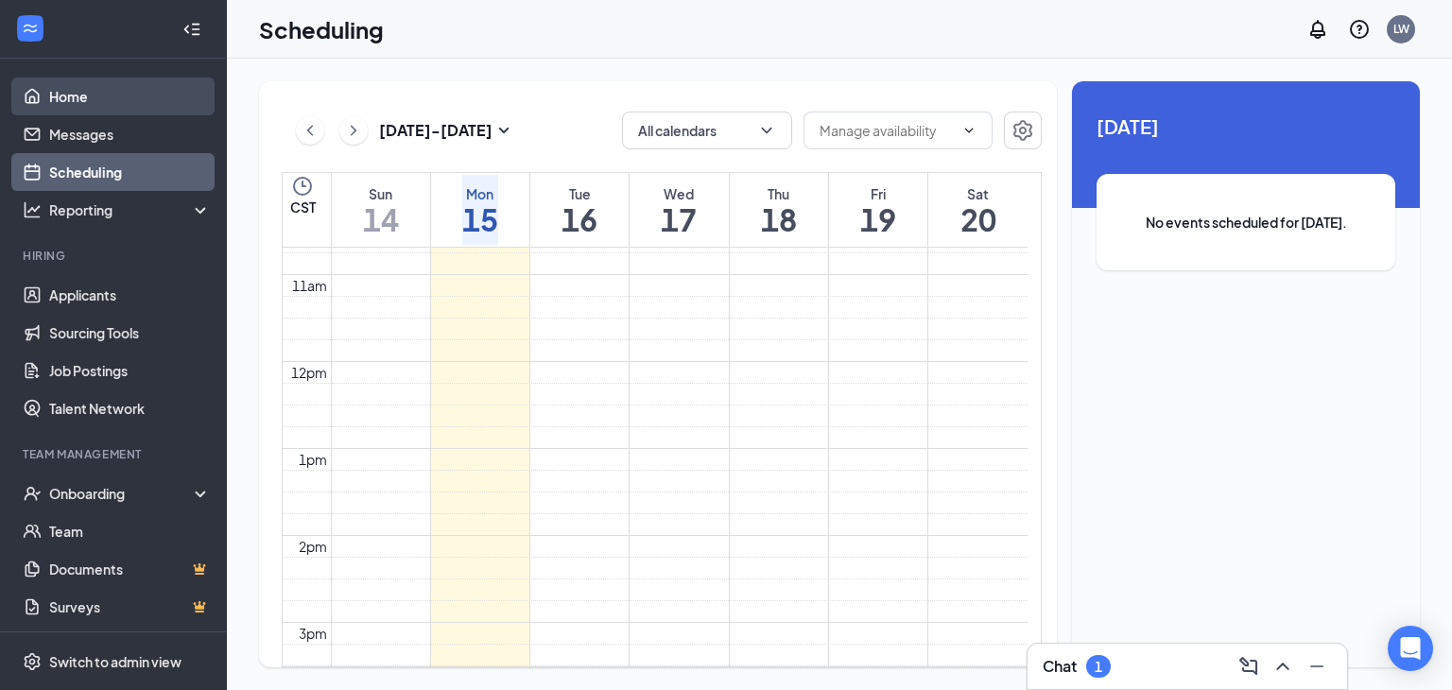
click at [68, 93] on link "Home" at bounding box center [130, 96] width 162 height 38
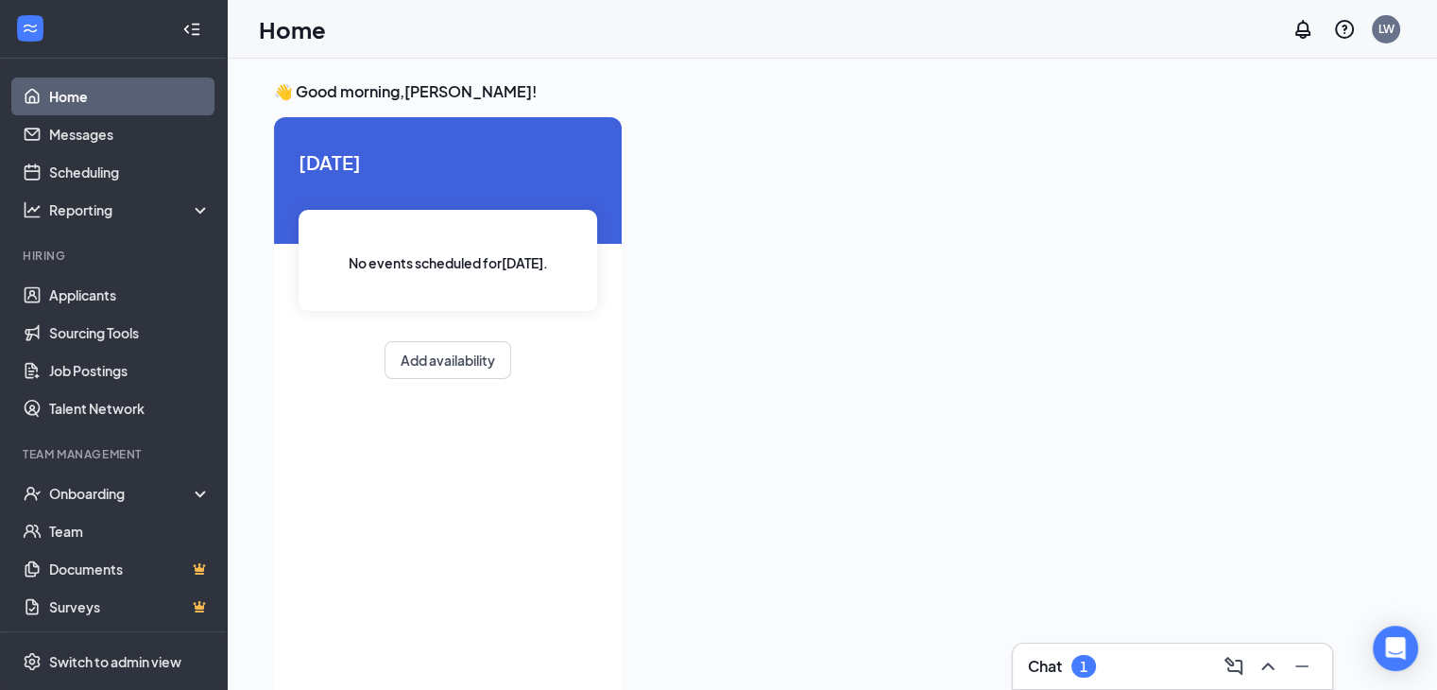
click at [1155, 661] on div "Chat 1" at bounding box center [1172, 666] width 289 height 30
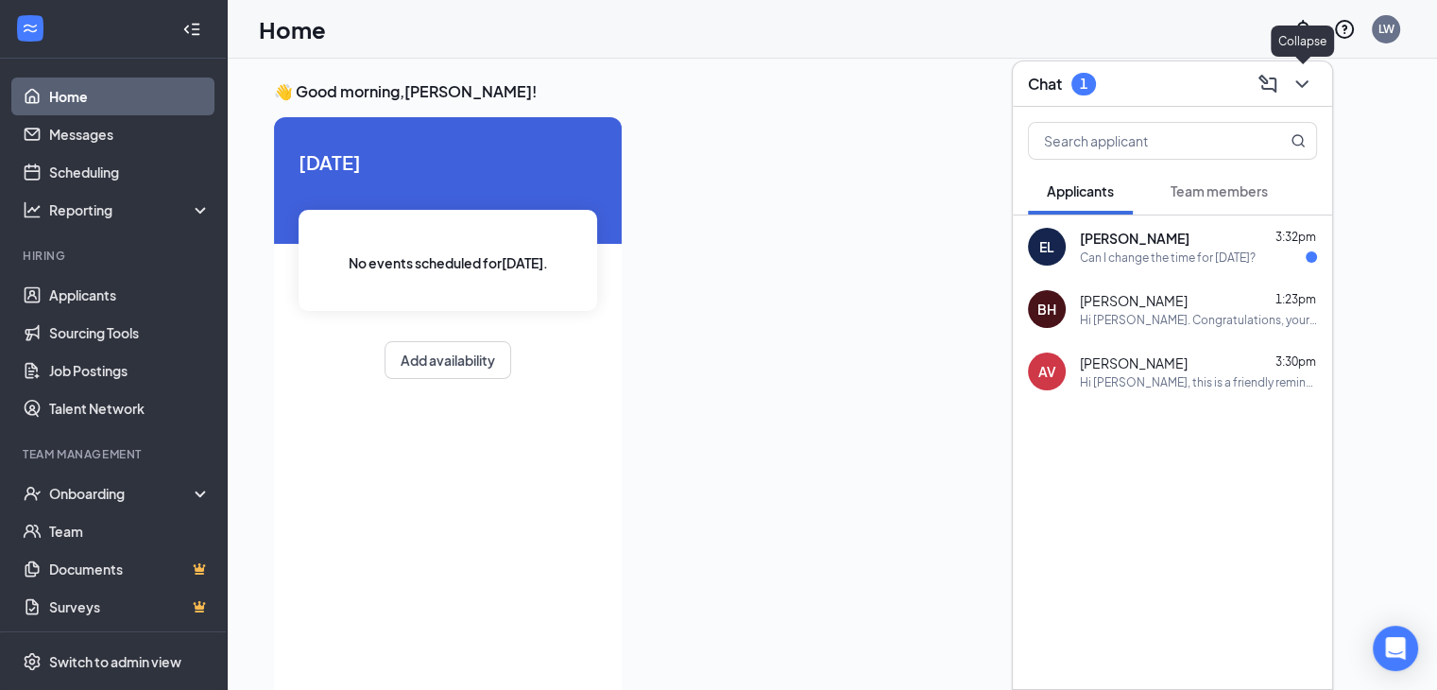
click at [1302, 77] on icon "ChevronDown" at bounding box center [1302, 84] width 23 height 23
